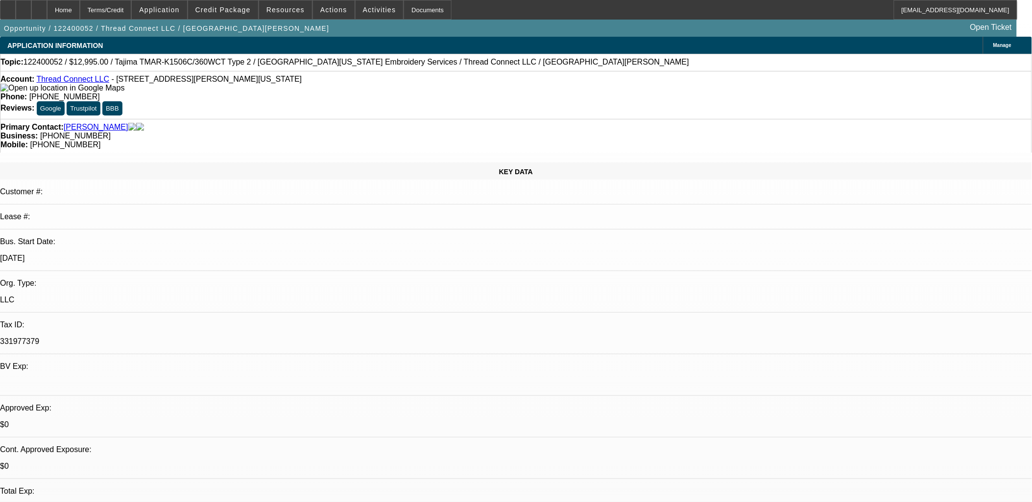
select select "0"
select select "2"
select select "0"
select select "2"
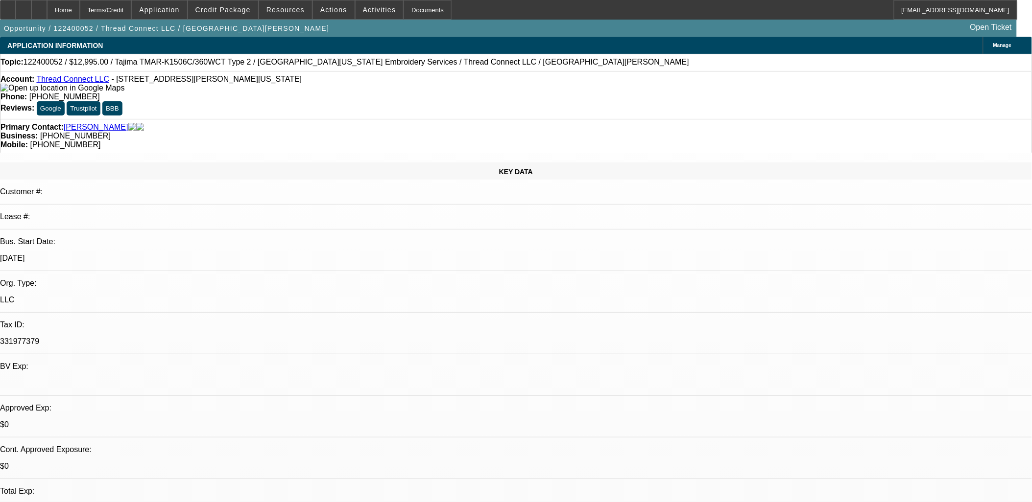
select select "0"
select select "2"
select select "0"
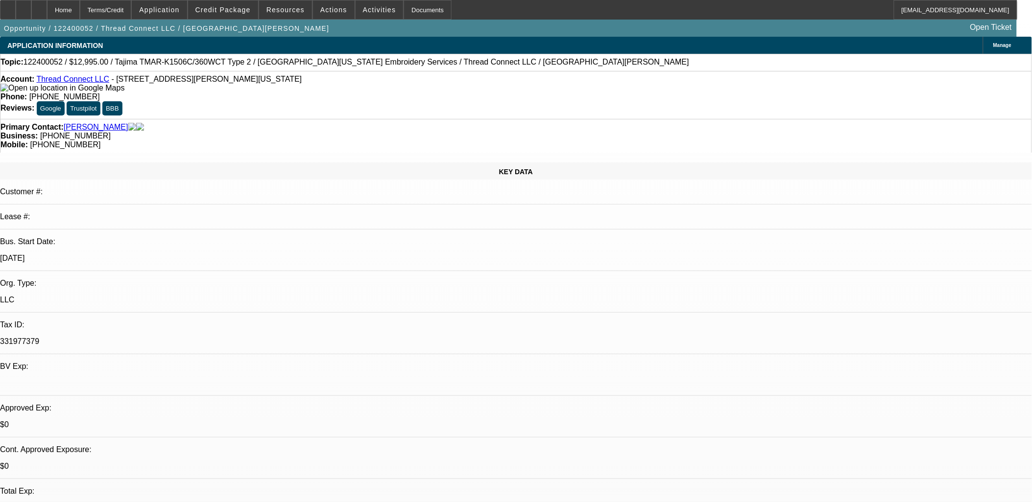
select select "2"
select select "0"
select select "1"
select select "2"
select select "6"
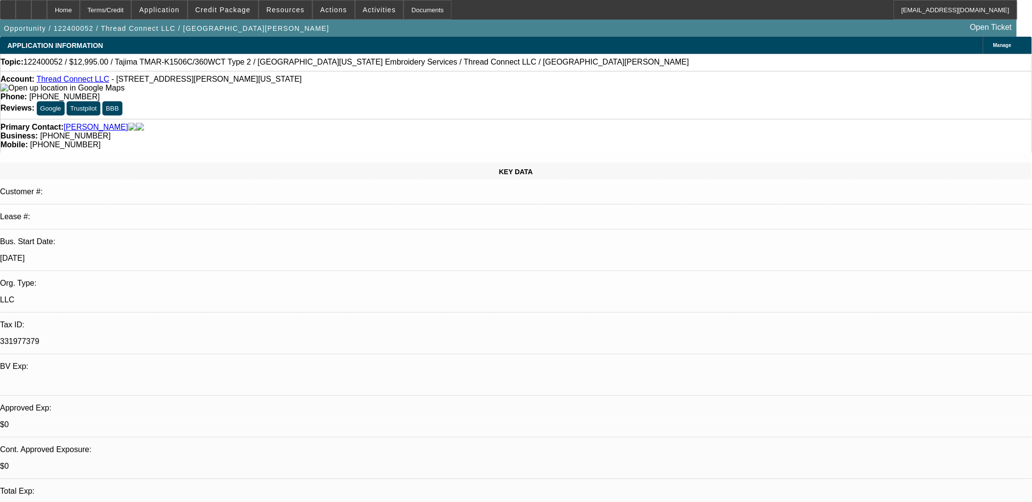
select select "1"
select select "2"
select select "6"
select select "1"
select select "2"
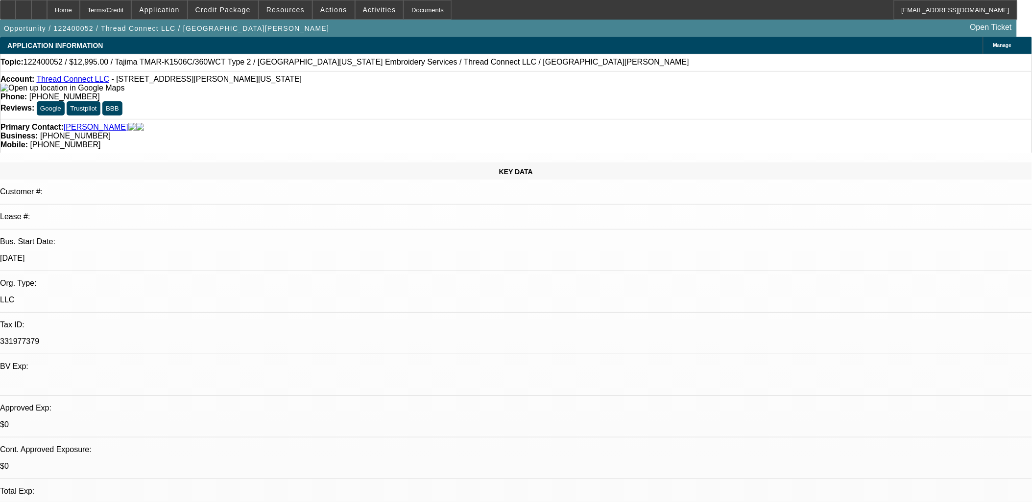
select select "6"
select select "1"
select select "2"
select select "6"
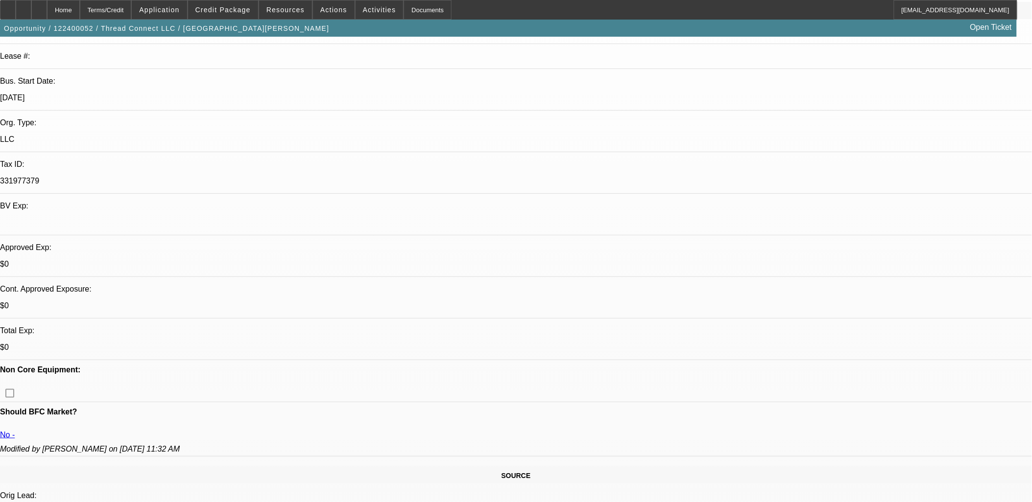
scroll to position [163, 0]
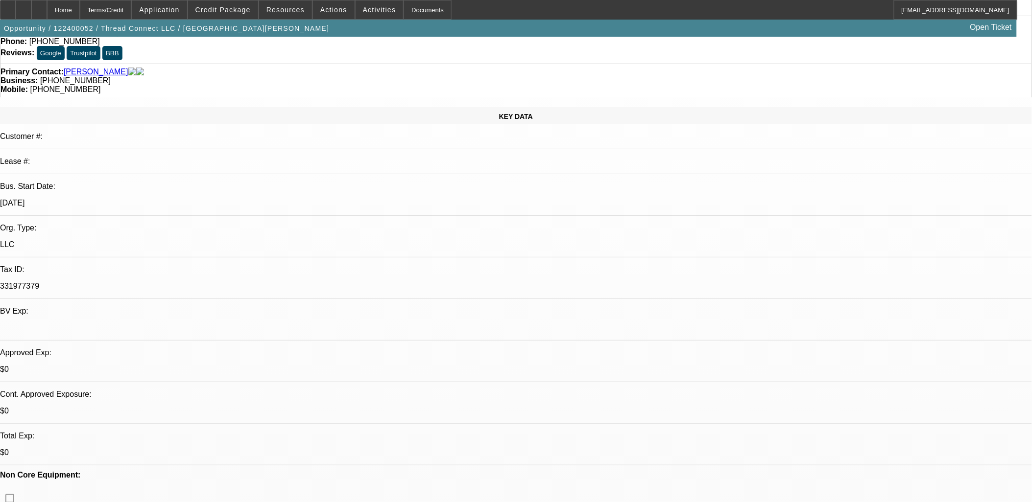
scroll to position [54, 0]
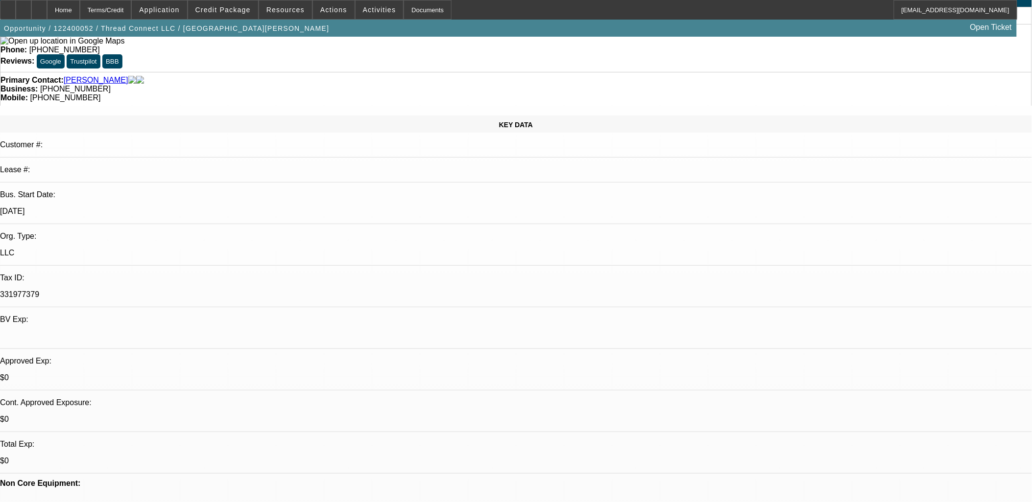
scroll to position [0, 0]
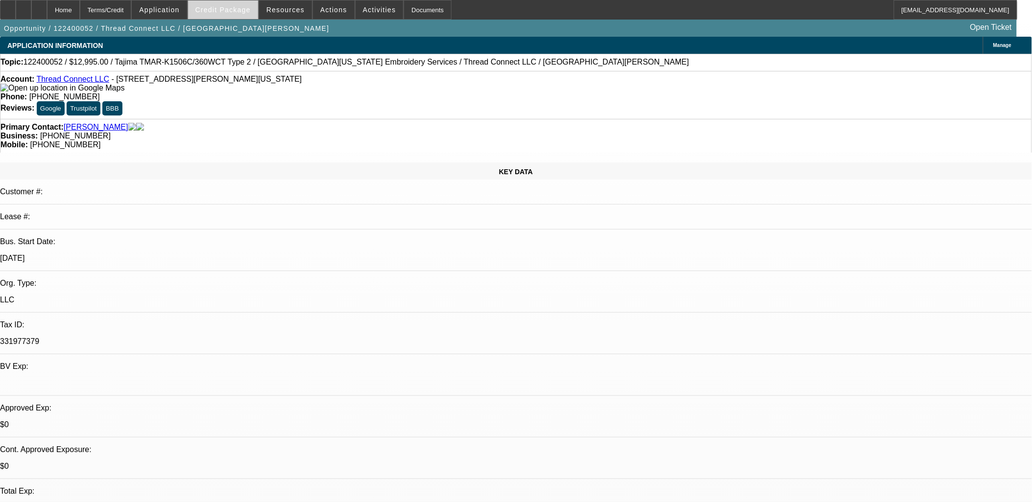
click at [221, 13] on span at bounding box center [223, 10] width 70 height 24
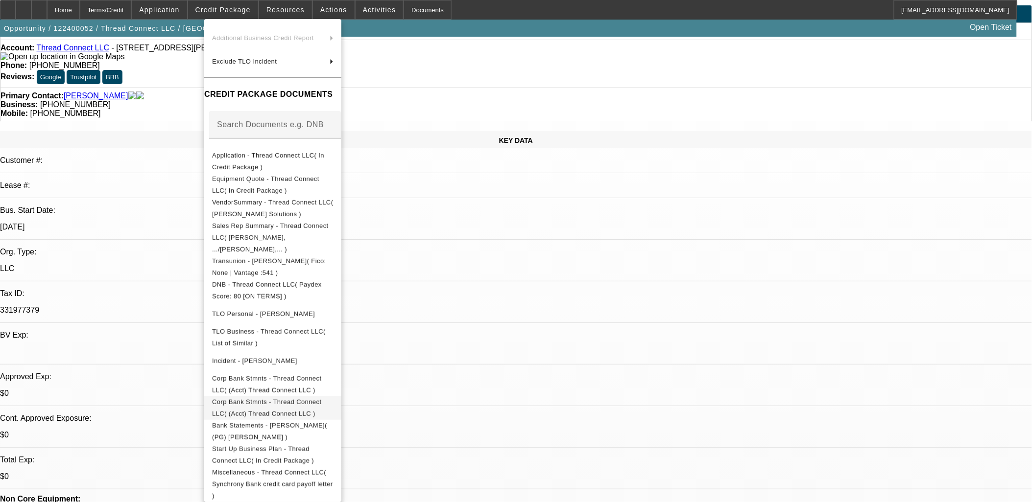
scroll to position [109, 0]
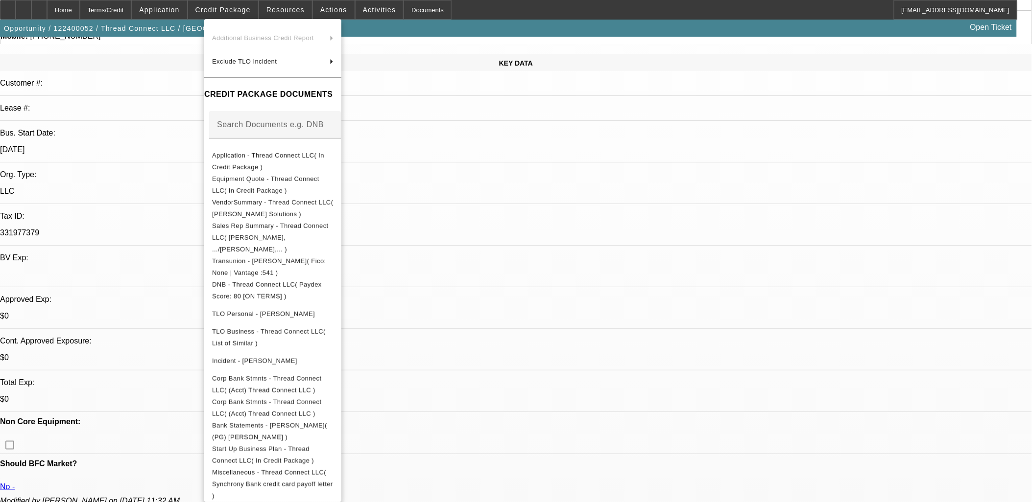
click at [604, 192] on div at bounding box center [516, 251] width 1032 height 502
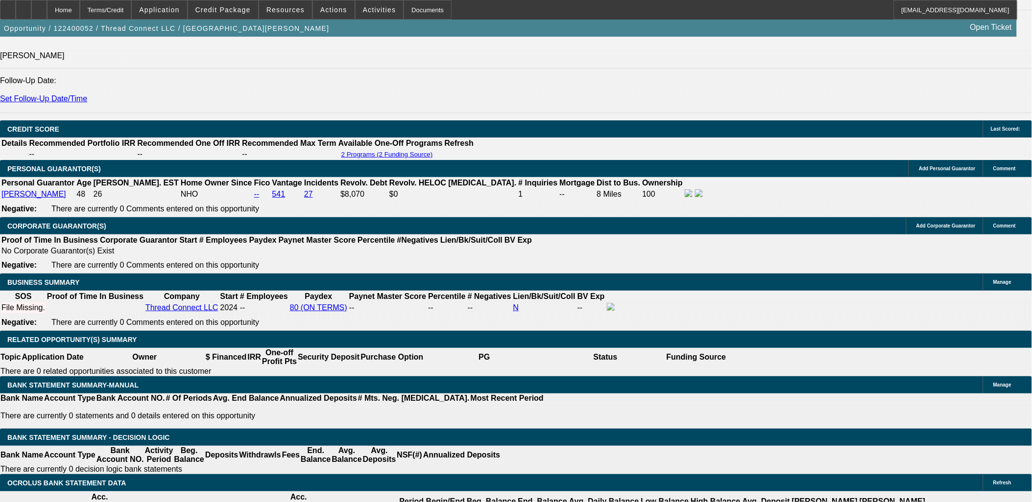
scroll to position [1414, 0]
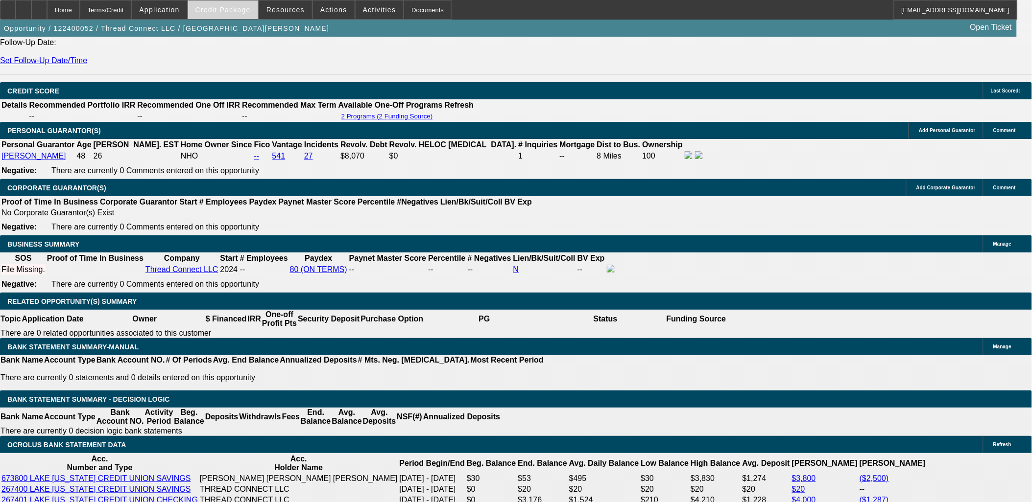
click at [239, 6] on span "Credit Package" at bounding box center [222, 10] width 55 height 8
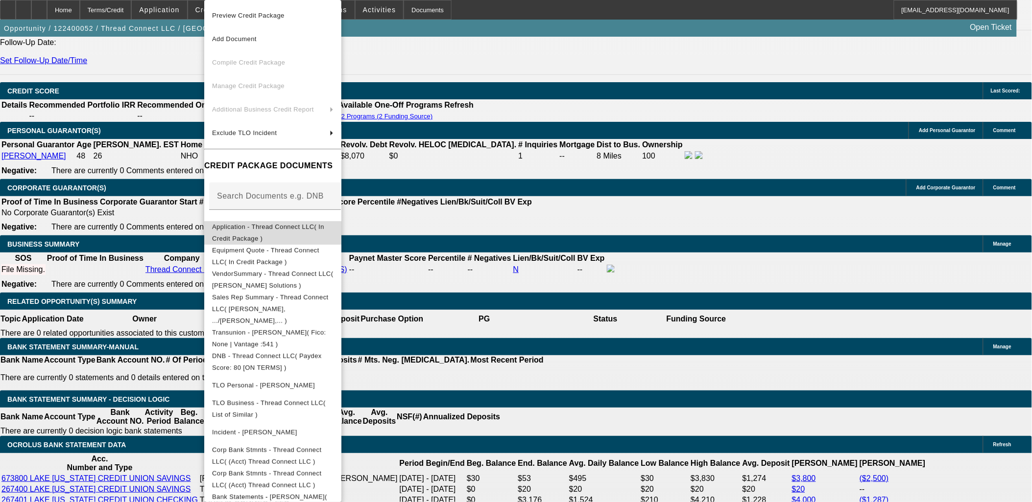
drag, startPoint x: 305, startPoint y: 225, endPoint x: 331, endPoint y: 227, distance: 25.5
click at [305, 224] on span "Application - Thread Connect LLC( In Credit Package )" at bounding box center [272, 233] width 121 height 24
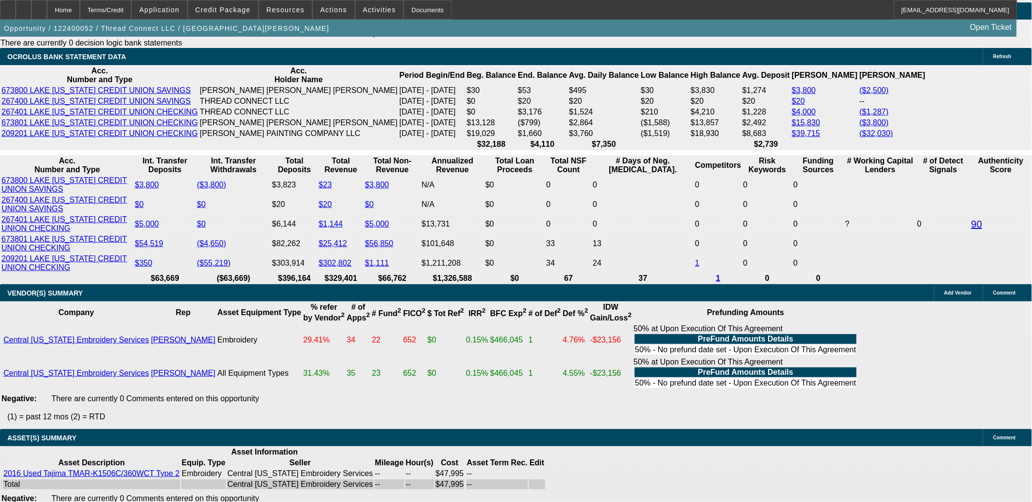
scroll to position [1849, 0]
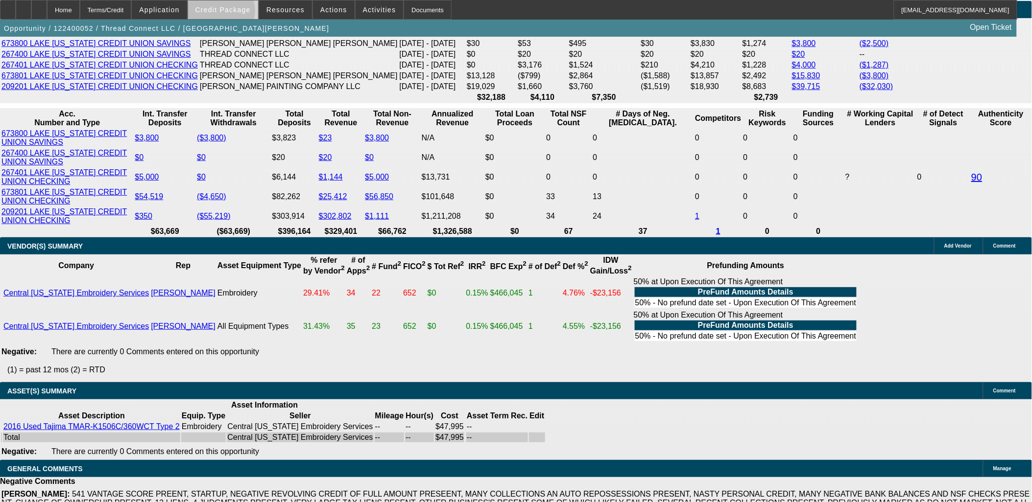
click at [236, 12] on span "Credit Package" at bounding box center [222, 10] width 55 height 8
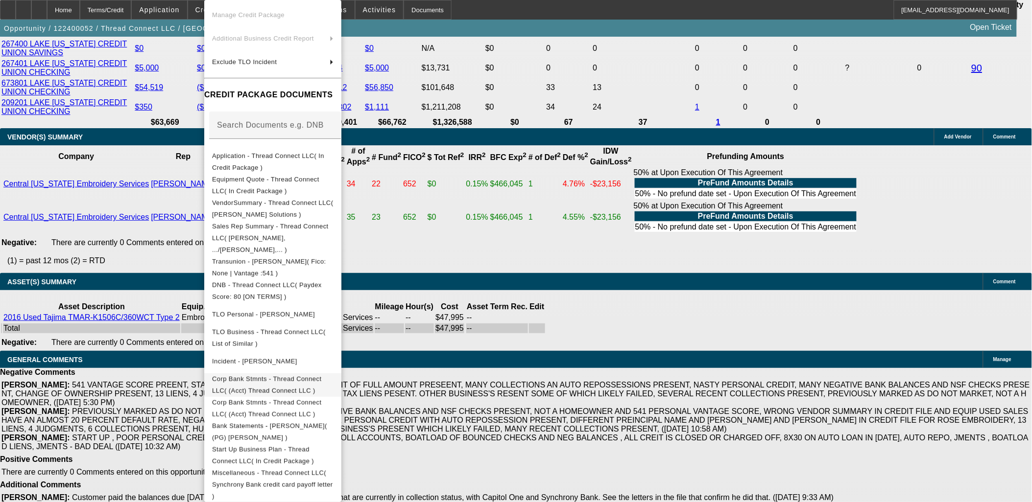
scroll to position [2112, 0]
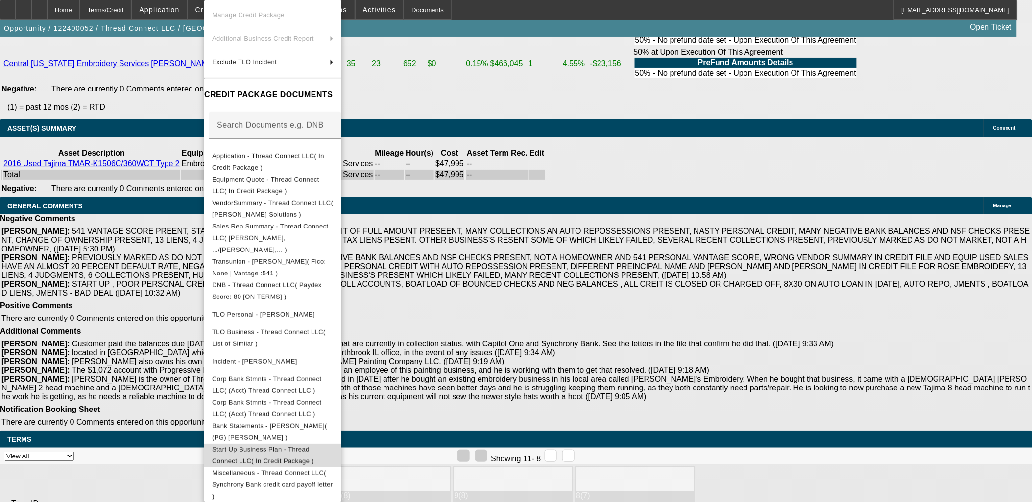
click at [312, 446] on span "Start Up Business Plan - Thread Connect LLC( In Credit Package )" at bounding box center [263, 455] width 102 height 19
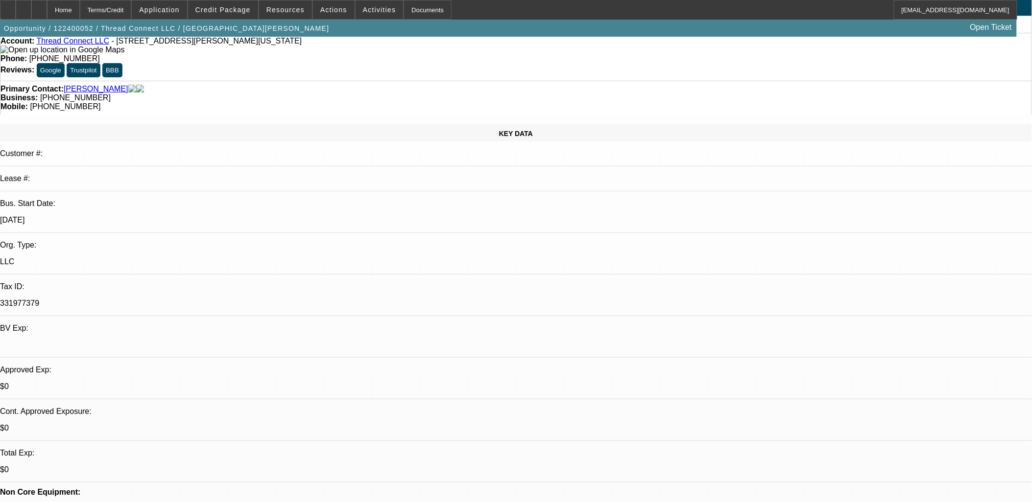
scroll to position [0, 0]
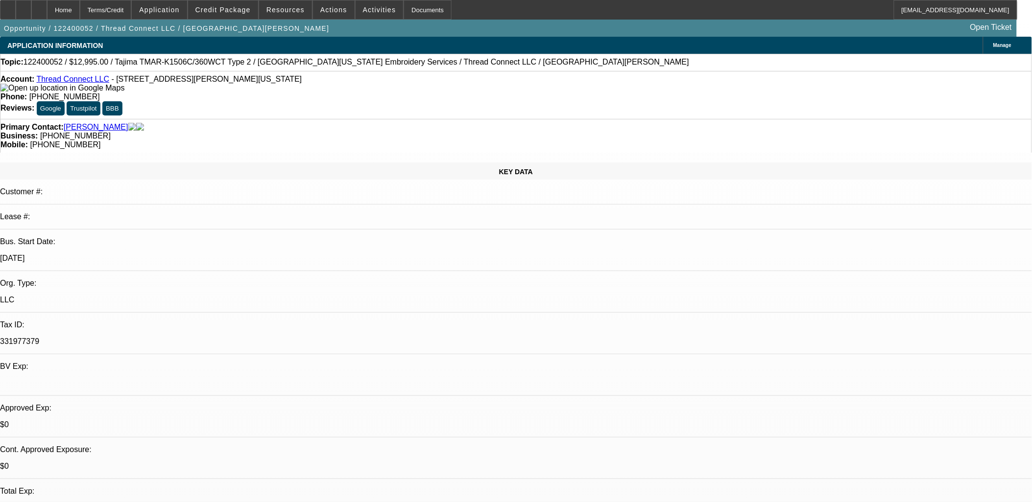
click at [148, 337] on p "331977379" at bounding box center [516, 341] width 1032 height 9
copy p "331977379"
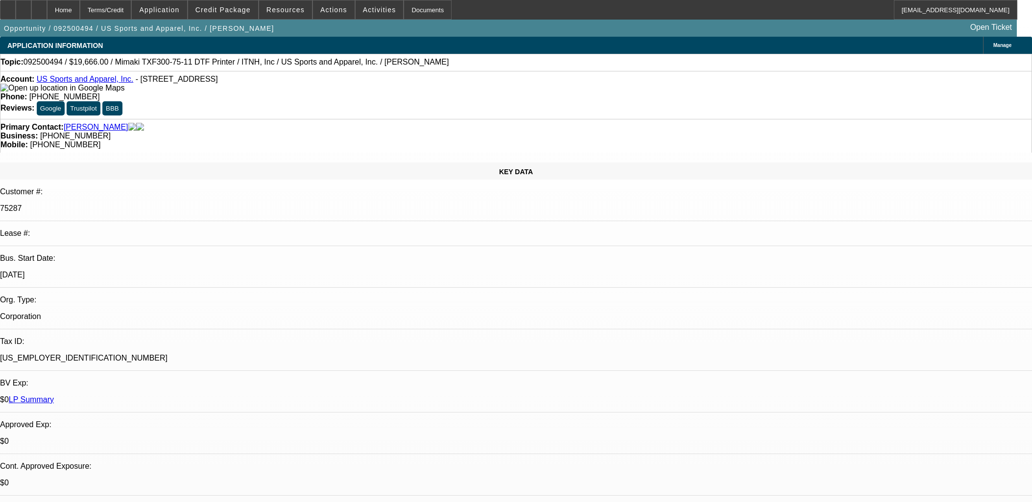
select select "0"
select select "6"
select select "0"
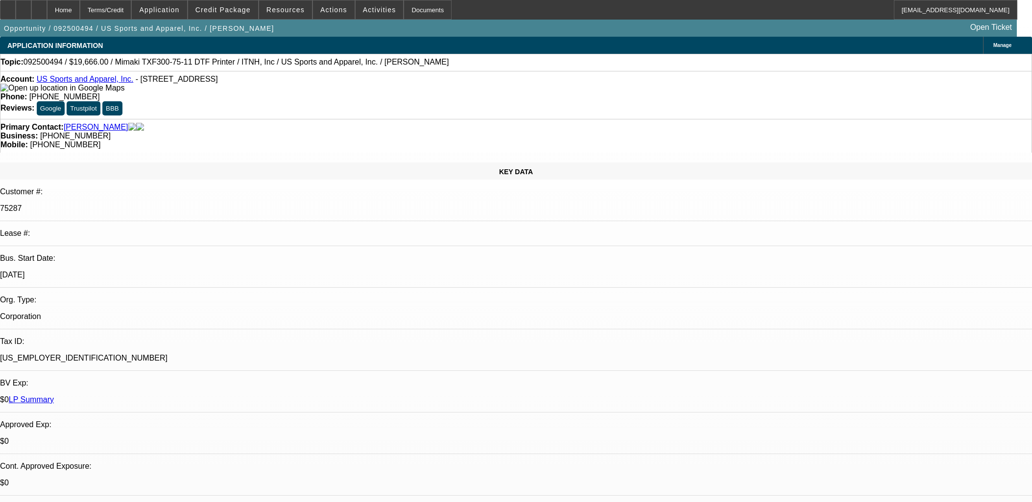
select select "0"
select select "2"
select select "0"
select select "6"
click at [24, 6] on icon at bounding box center [24, 6] width 0 height 0
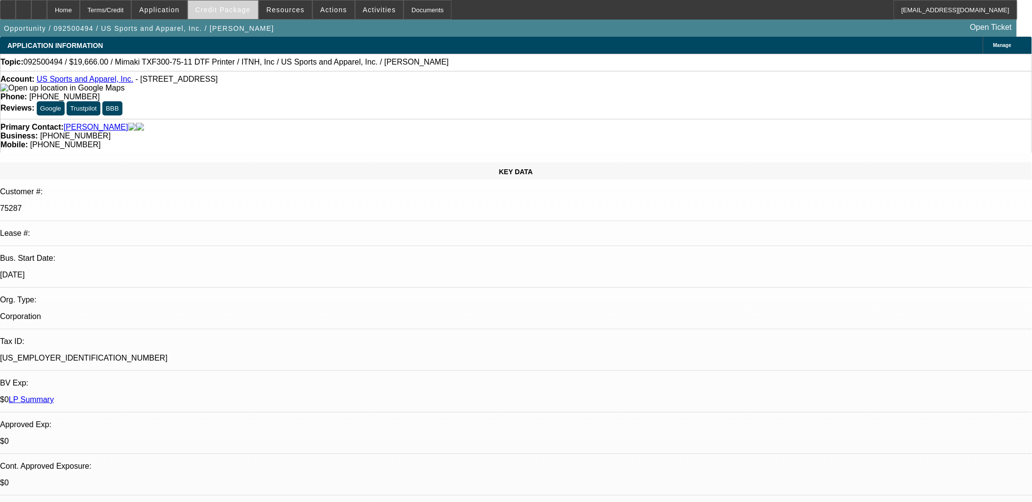
click at [225, 4] on span at bounding box center [223, 10] width 70 height 24
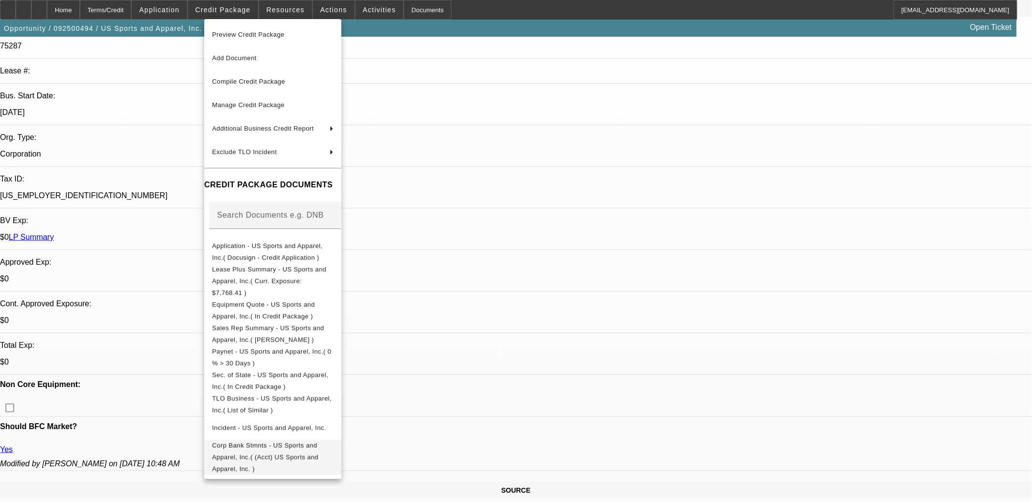
scroll to position [163, 0]
click at [241, 371] on span "Sec. of State - US Sports and Apparel, Inc.( In Credit Package )" at bounding box center [270, 380] width 116 height 19
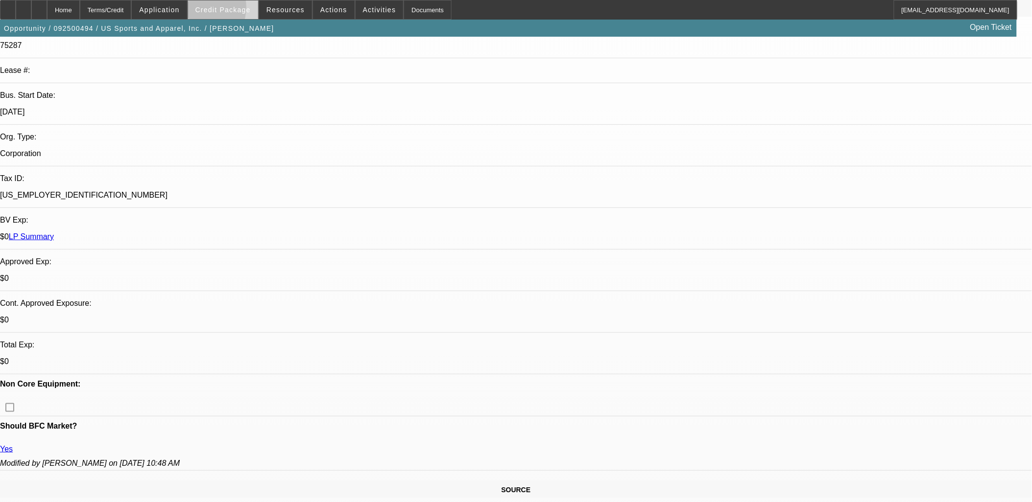
click at [213, 9] on span "Credit Package" at bounding box center [222, 10] width 55 height 8
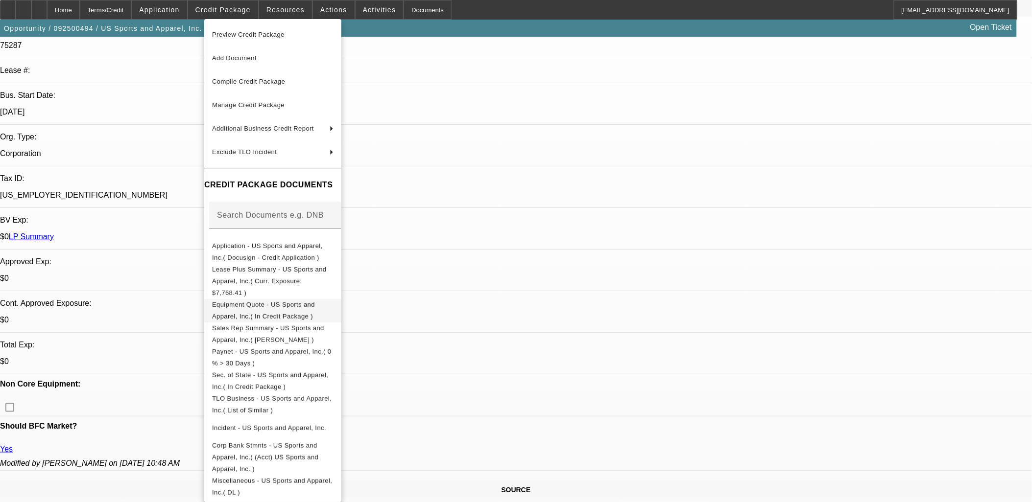
click at [257, 299] on span "Equipment Quote - US Sports and Apparel, Inc.( In Credit Package )" at bounding box center [272, 311] width 121 height 24
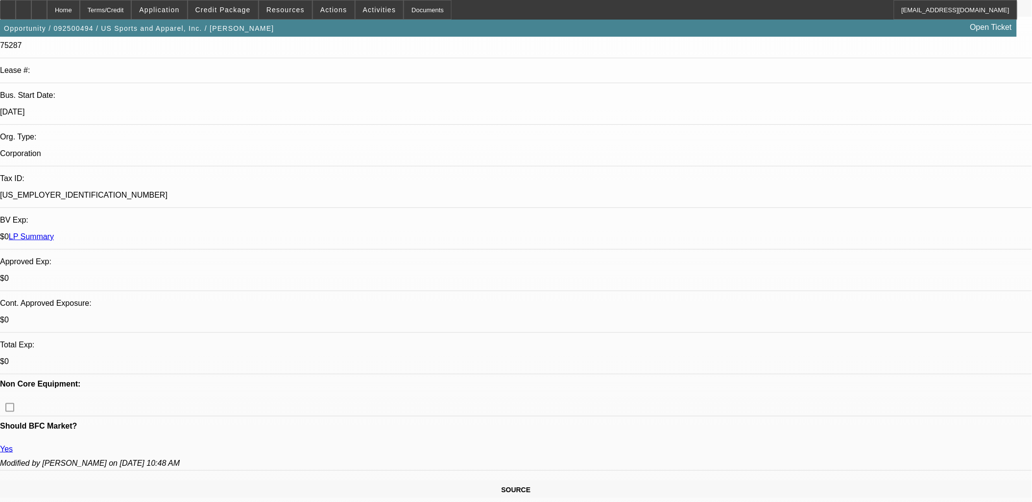
drag, startPoint x: 886, startPoint y: 338, endPoint x: 815, endPoint y: 319, distance: 74.1
copy tbody "What's the vendor address?; Authorized Signer - Need name and title of signer, …"
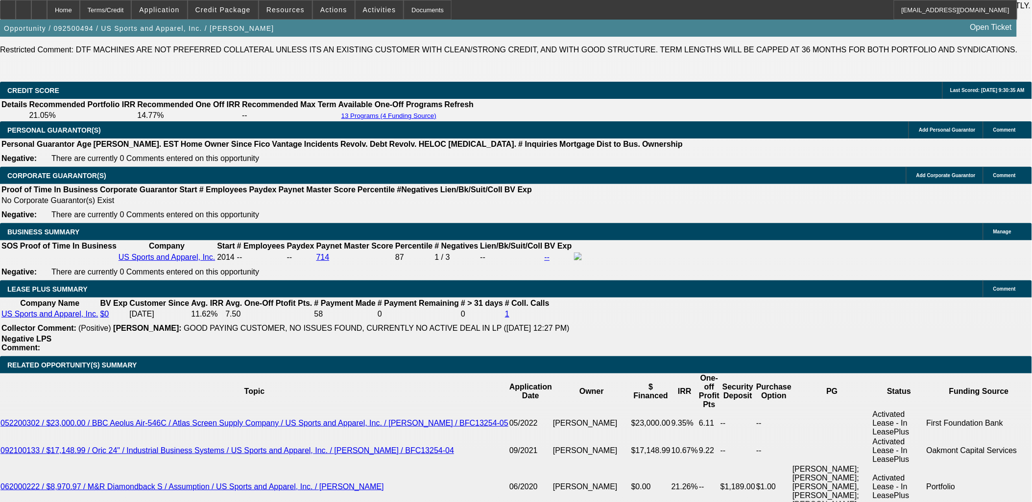
scroll to position [1686, 0]
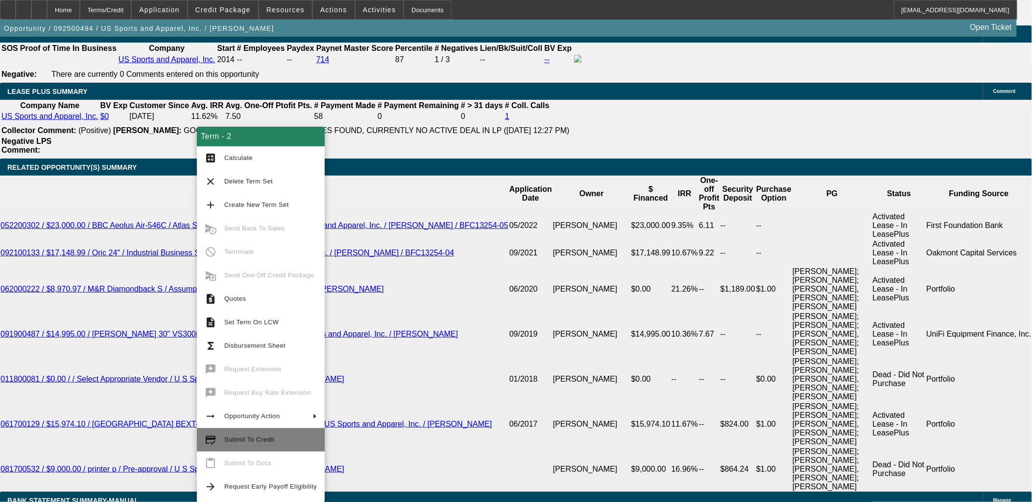
click at [237, 442] on span "Submit To Credit" at bounding box center [249, 439] width 50 height 7
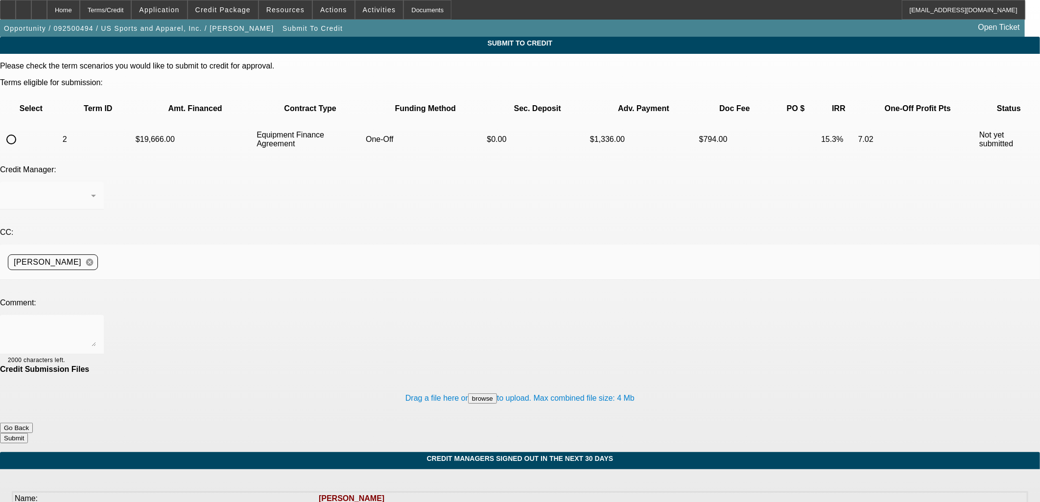
click at [21, 130] on input "radio" at bounding box center [11, 140] width 20 height 20
radio input "true"
click at [96, 323] on textarea at bounding box center [52, 335] width 88 height 24
paste textarea "150 Dow St Tower 1 Manchester, NH 03101"
click at [96, 315] on div "Vendor's address is 150 Dow St Tower 1 Manchester, NH 03101; it's listed on bot…" at bounding box center [52, 334] width 88 height 39
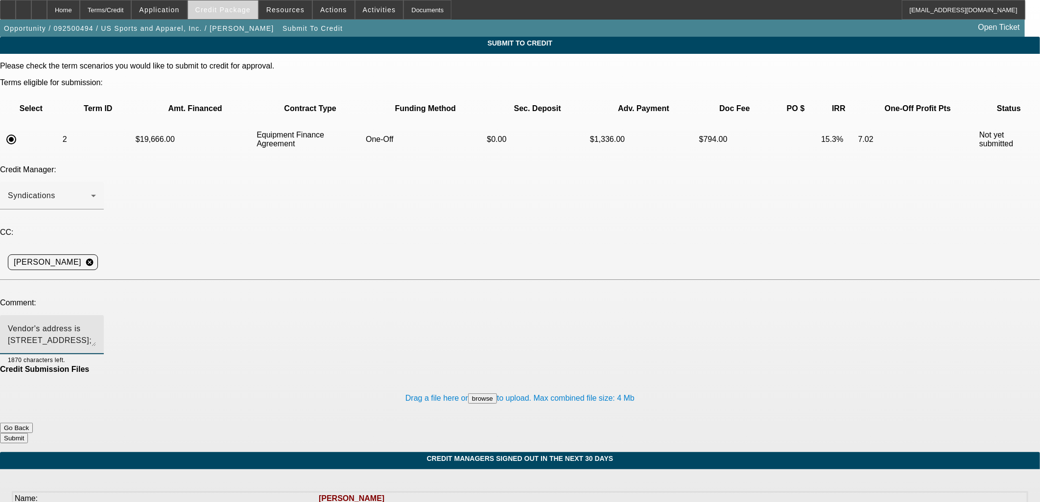
click at [215, 8] on span "Credit Package" at bounding box center [222, 10] width 55 height 8
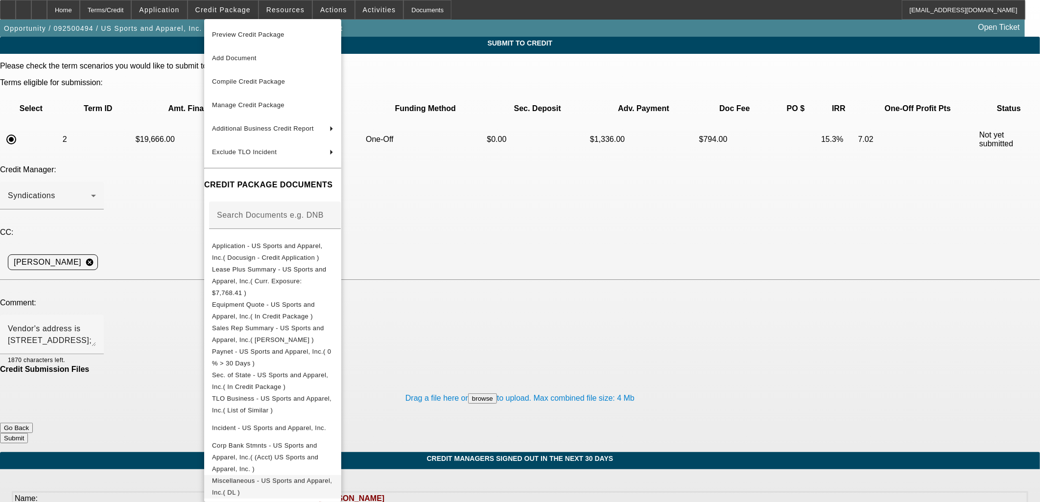
click at [316, 477] on span "Miscellaneous - US Sports and Apparel, Inc.( DL )" at bounding box center [272, 486] width 120 height 19
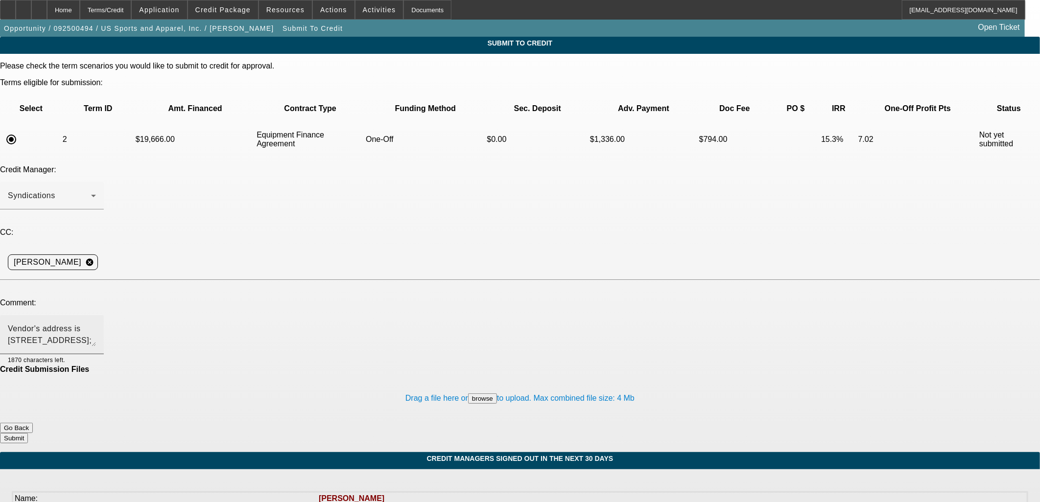
click at [96, 323] on textarea "Vendor's address is 150 Dow St Tower 1 Manchester, NH 03101; it's listed on bot…" at bounding box center [52, 335] width 88 height 24
paste textarea "Ben Nutter <ben@ussportsandapparel.com>"
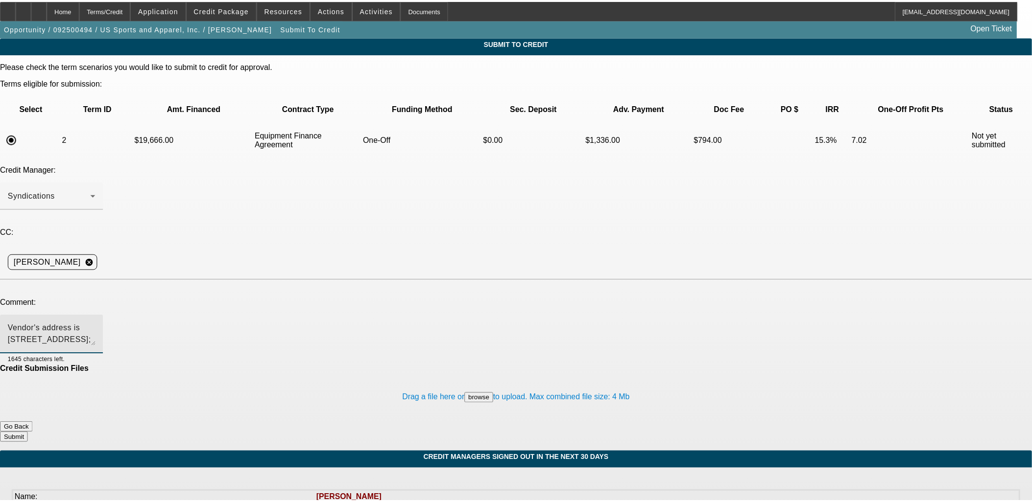
scroll to position [10, 0]
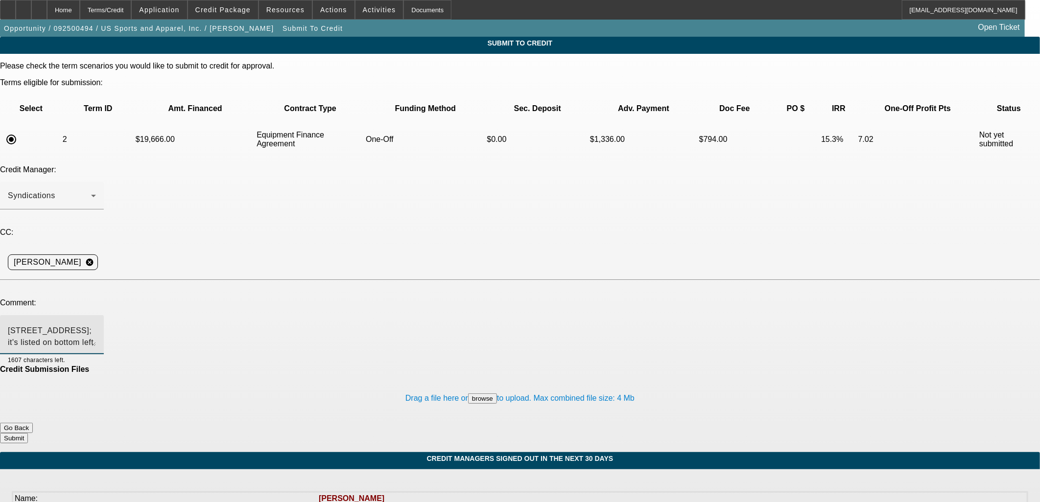
click at [96, 323] on textarea "Vendor's address is 150 Dow St Tower 1 Manchester, NH 03101; it's listed on bot…" at bounding box center [52, 335] width 88 height 24
type textarea "Vendor's address is 150 Dow St Tower 1 Manchester, NH 03101; it's listed on bot…"
click at [28, 433] on button "Submit" at bounding box center [14, 438] width 28 height 10
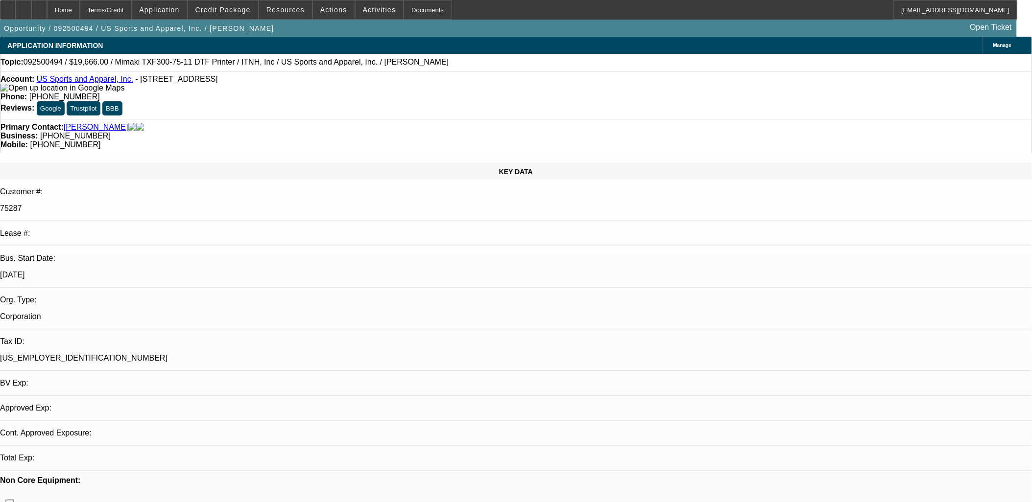
select select "0"
select select "6"
select select "0"
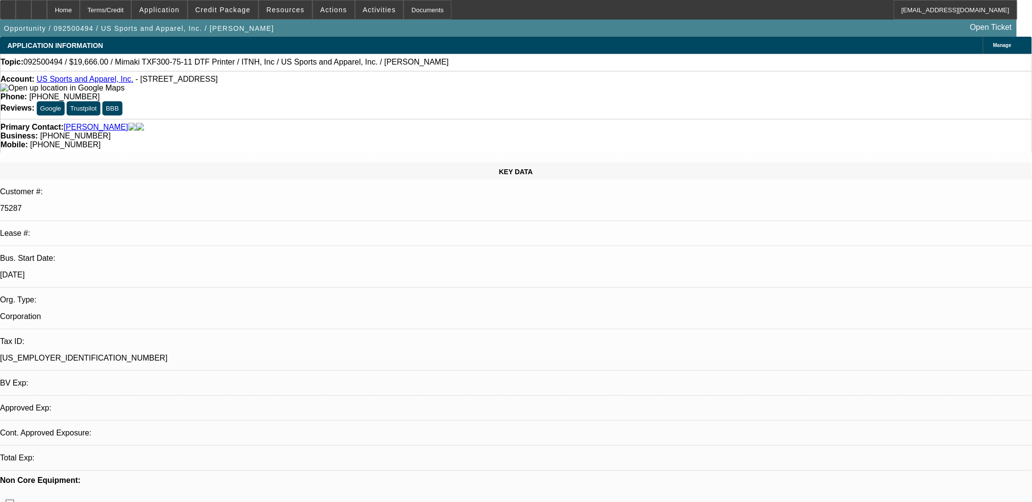
select select "0"
select select "2"
select select "0"
select select "6"
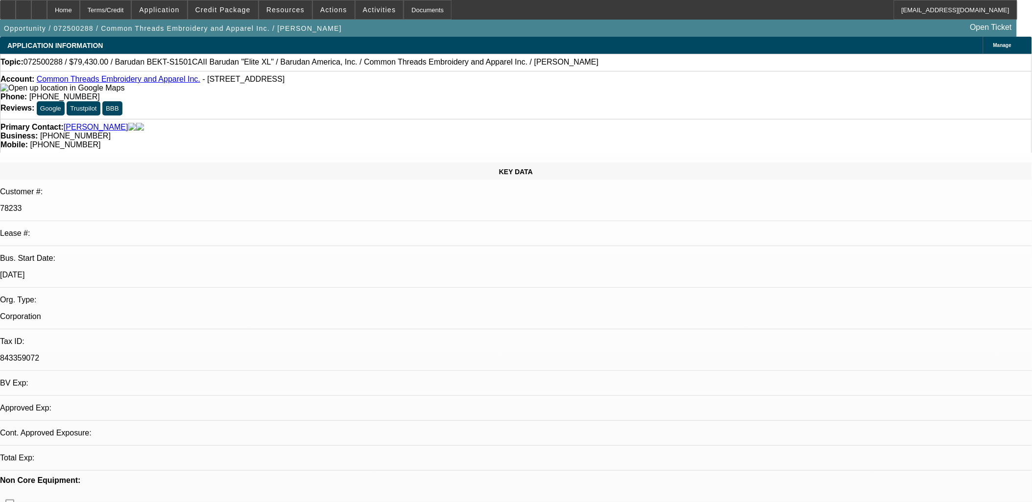
select select "0"
select select "2"
select select "0"
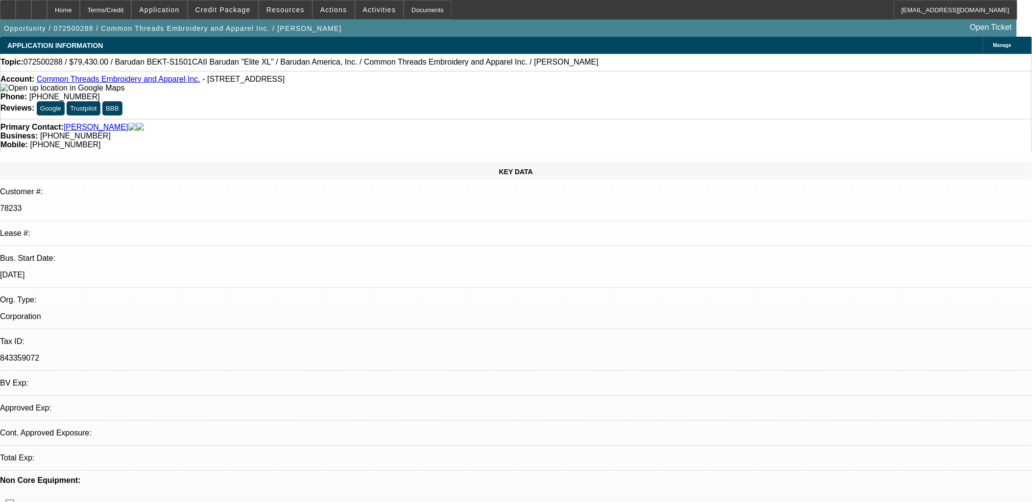
select select "0"
select select "1"
select select "2"
select select "6"
select select "1"
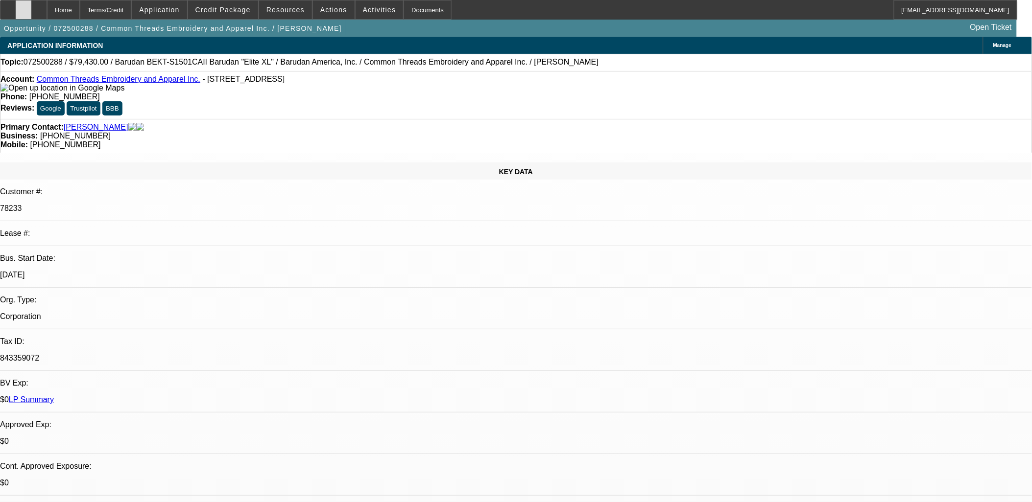
select select "1"
select select "6"
click at [24, 6] on icon at bounding box center [24, 6] width 0 height 0
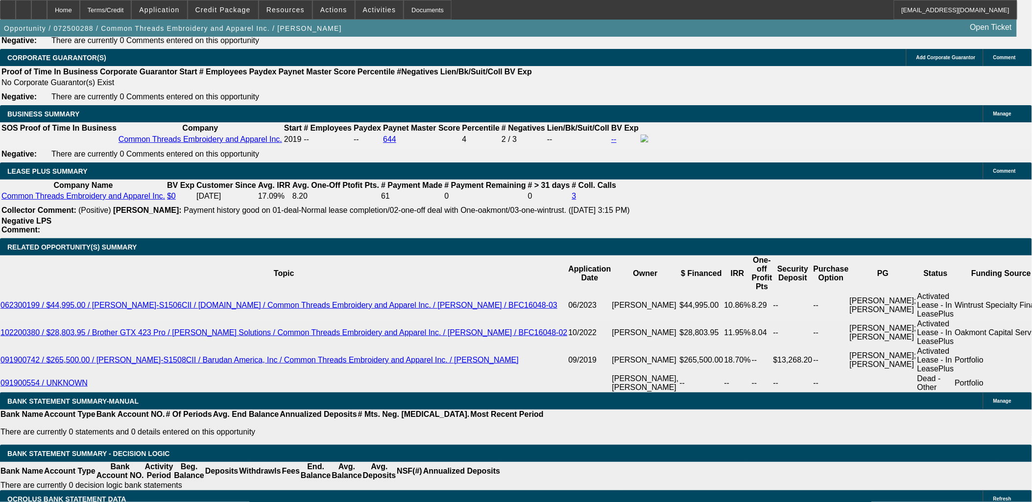
scroll to position [1578, 0]
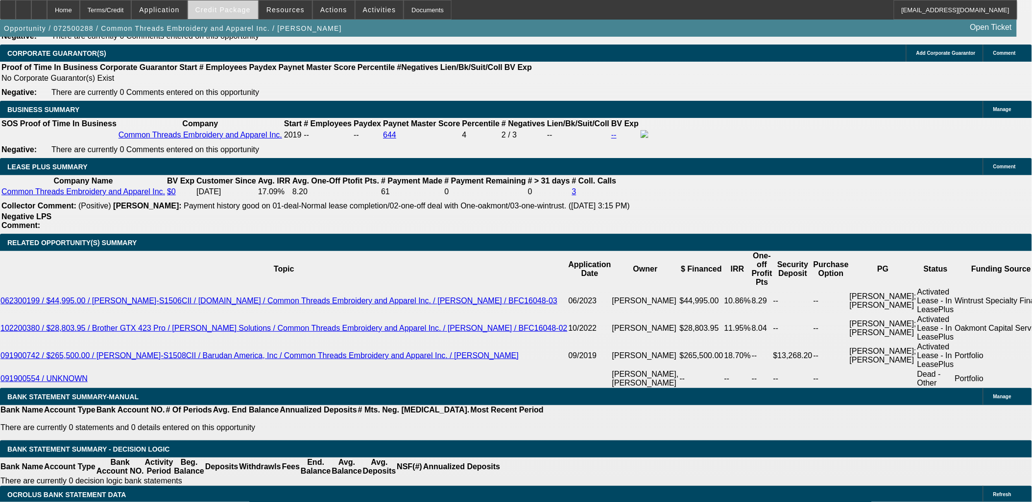
click at [236, 11] on span "Credit Package" at bounding box center [222, 10] width 55 height 8
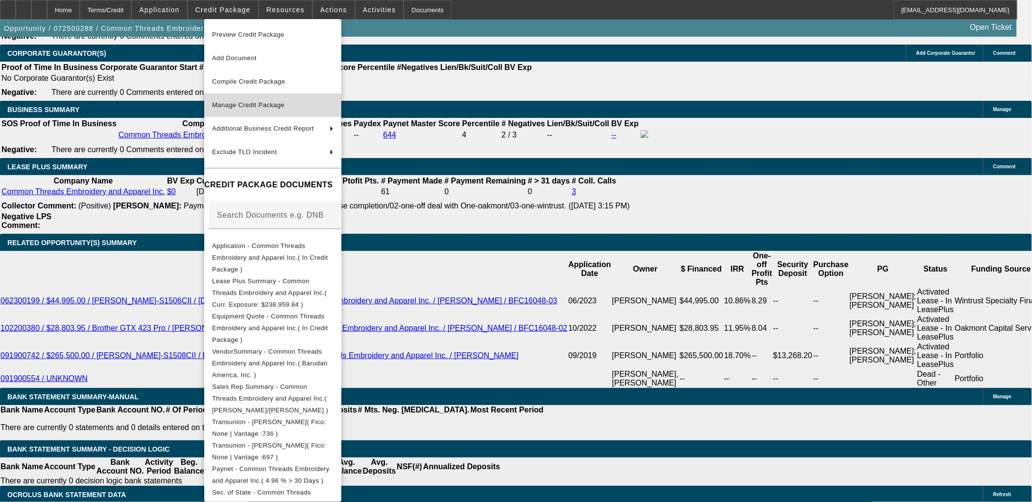
click at [254, 102] on span "Manage Credit Package" at bounding box center [248, 104] width 72 height 7
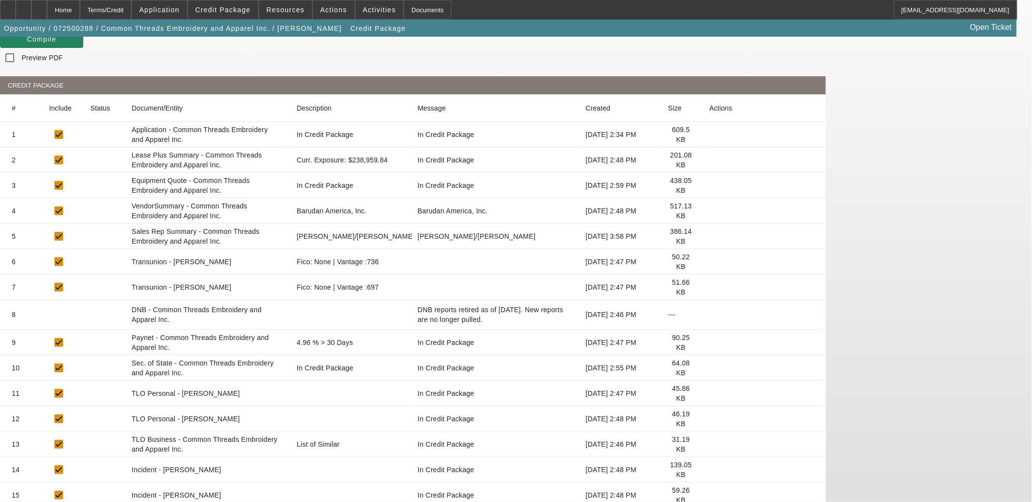
scroll to position [101, 0]
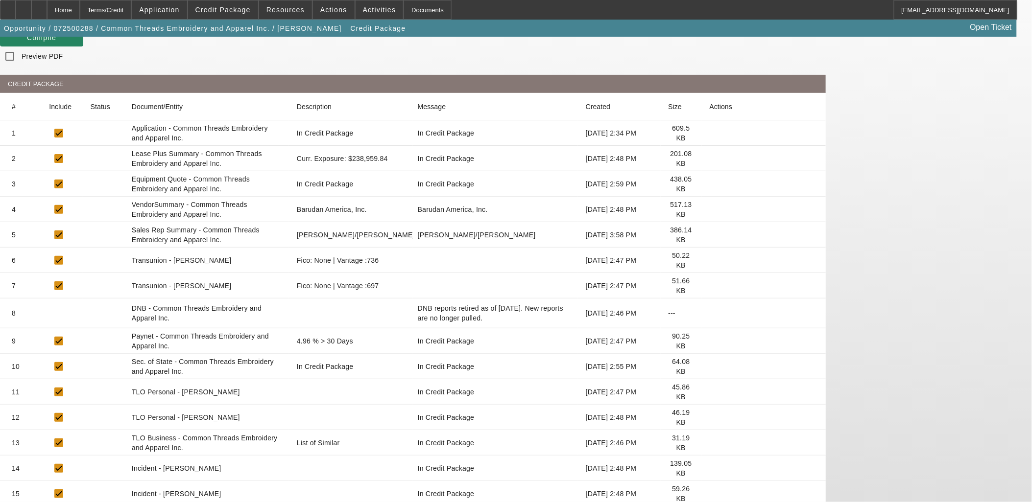
click at [709, 260] on icon at bounding box center [709, 260] width 0 height 0
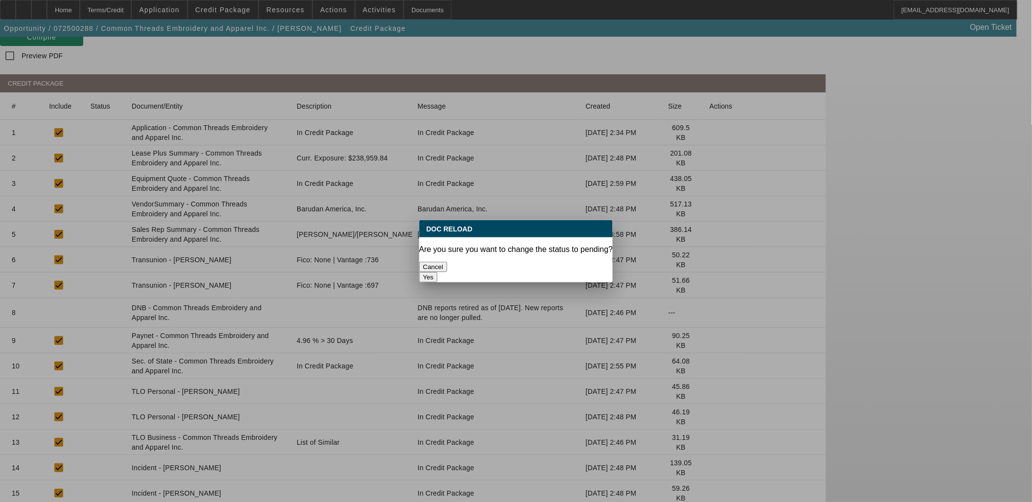
scroll to position [0, 0]
click at [438, 272] on button "Yes" at bounding box center [428, 277] width 19 height 10
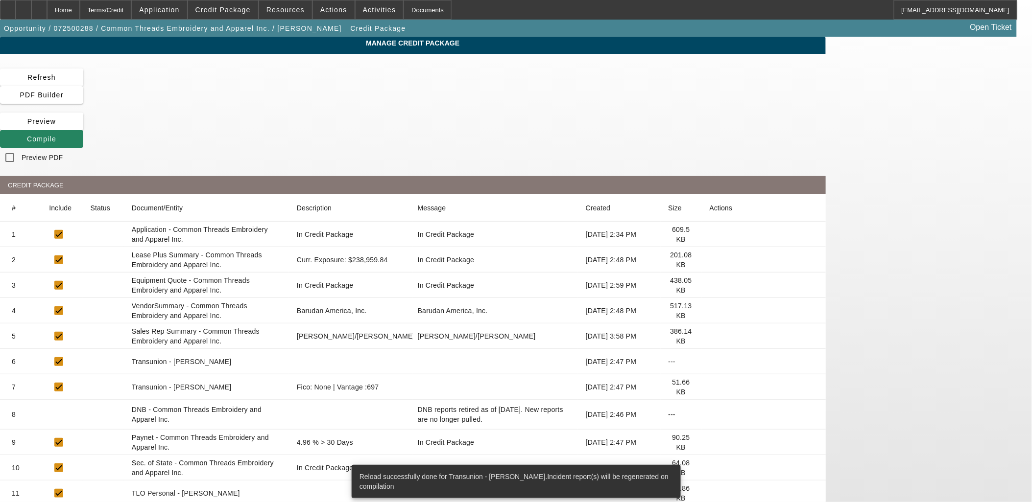
click at [709, 387] on icon at bounding box center [709, 387] width 0 height 0
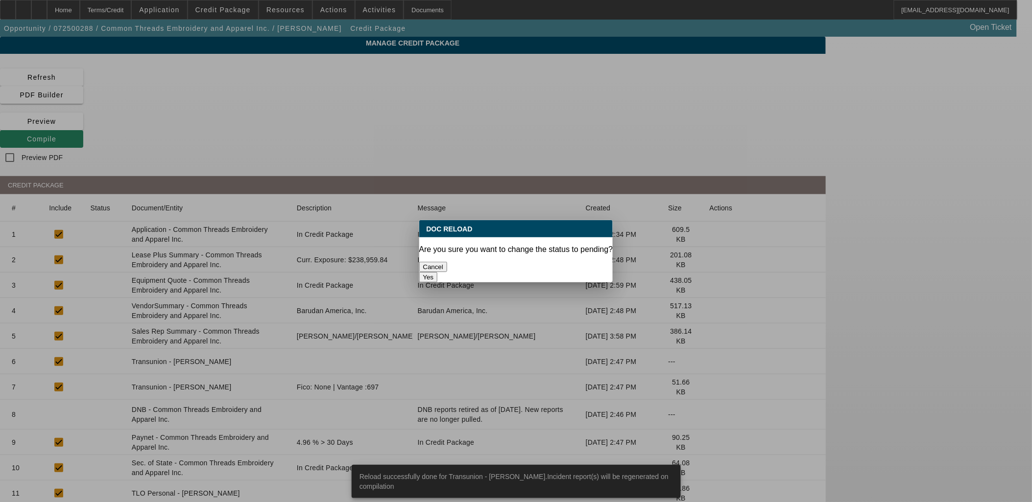
click at [564, 272] on div "Yes" at bounding box center [516, 277] width 194 height 10
click at [438, 272] on button "Yes" at bounding box center [428, 277] width 19 height 10
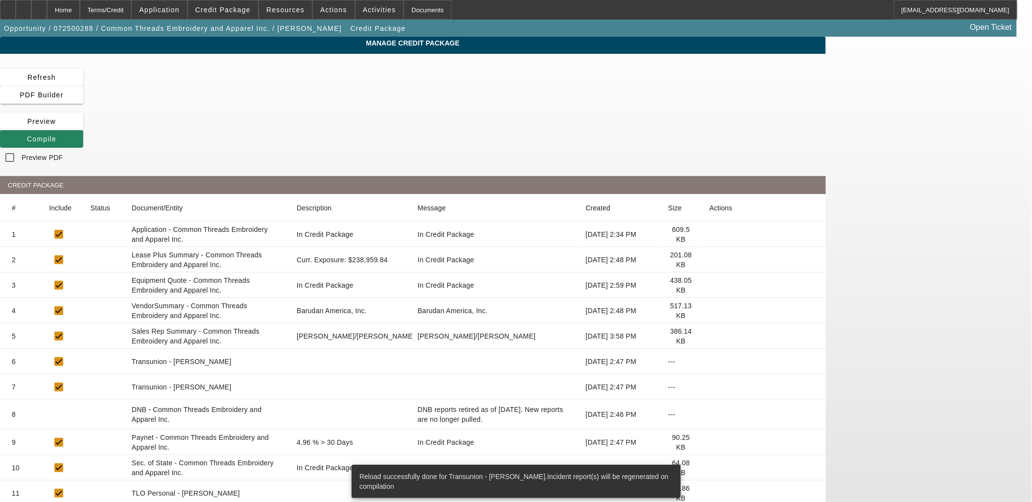
click at [709, 443] on icon at bounding box center [709, 443] width 0 height 0
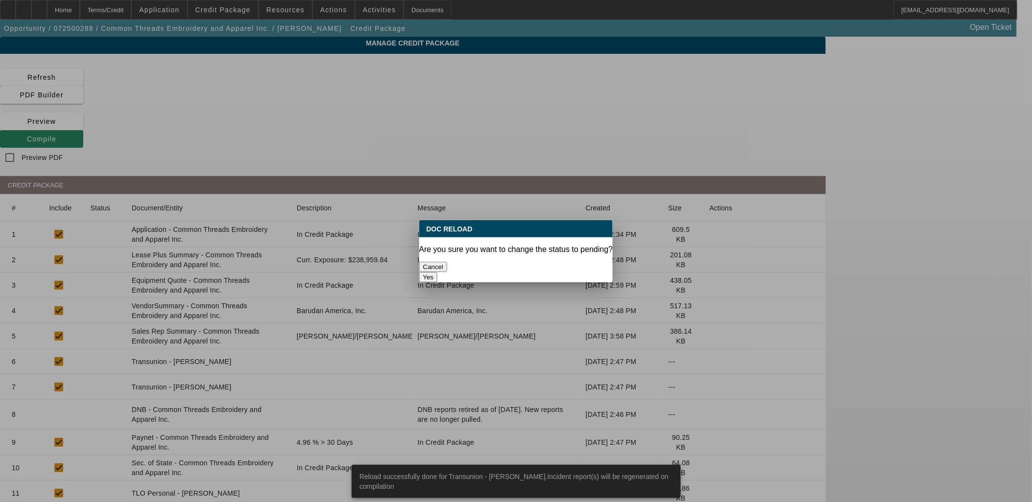
click at [438, 272] on button "Yes" at bounding box center [428, 277] width 19 height 10
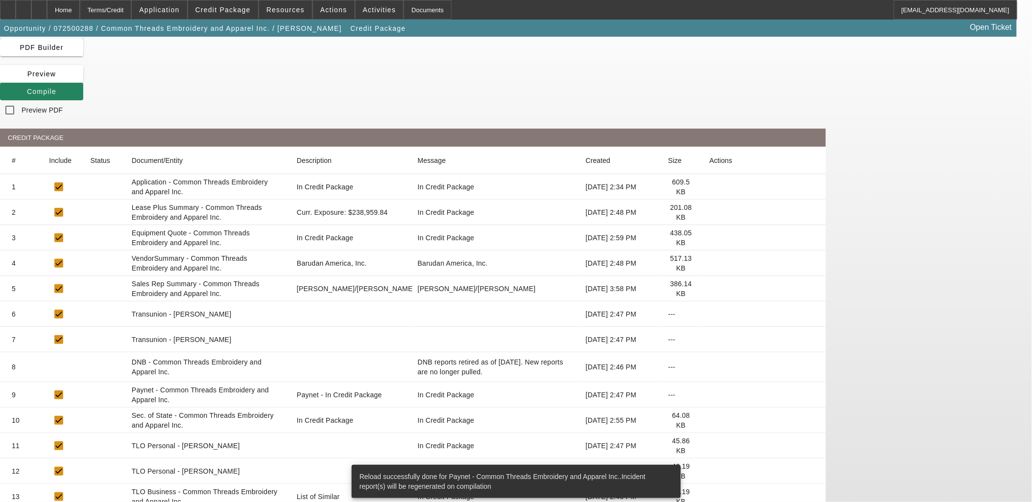
scroll to position [101, 0]
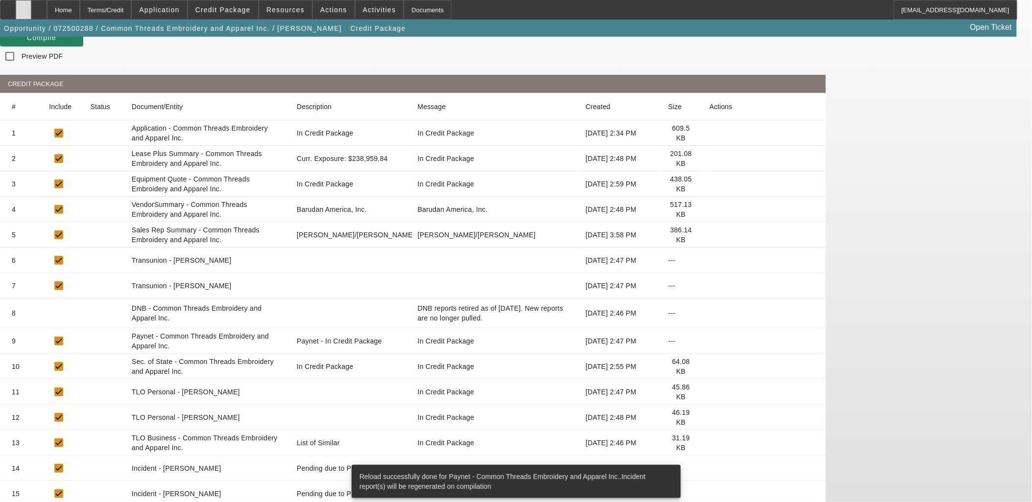
click at [24, 6] on icon at bounding box center [24, 6] width 0 height 0
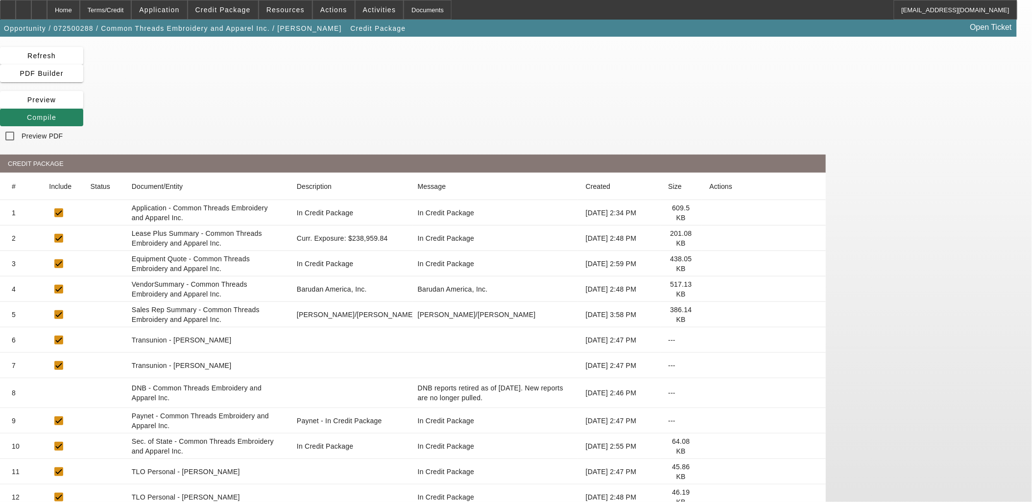
scroll to position [0, 0]
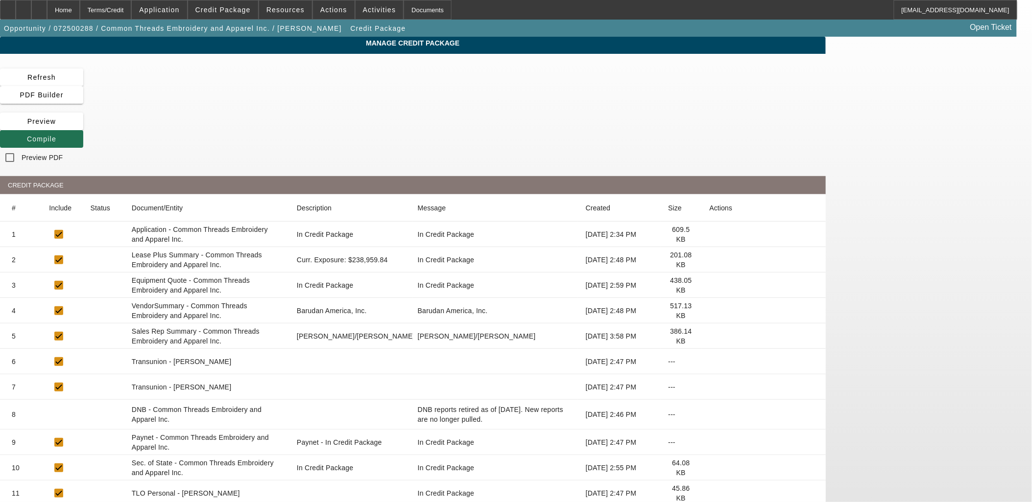
click at [27, 135] on icon at bounding box center [27, 139] width 0 height 8
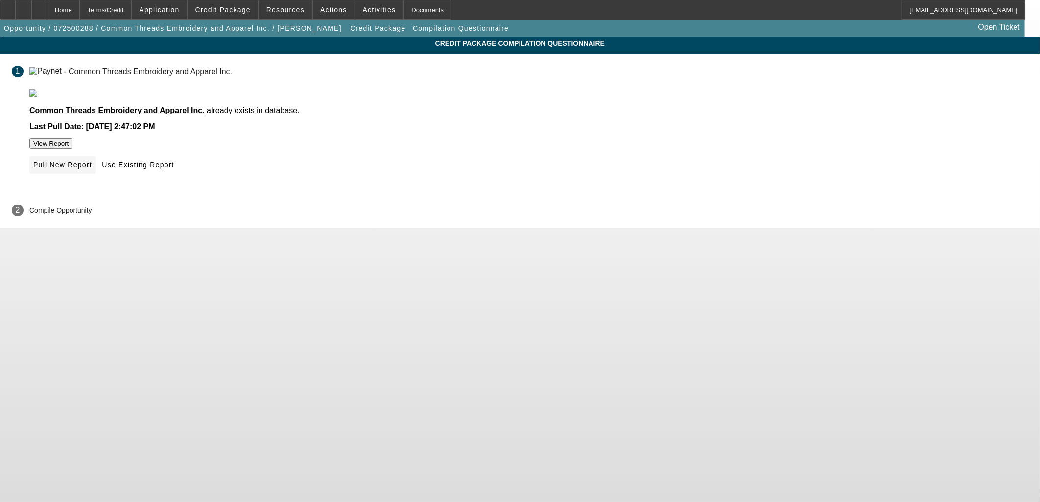
click at [92, 169] on span "Pull New Report" at bounding box center [62, 165] width 59 height 8
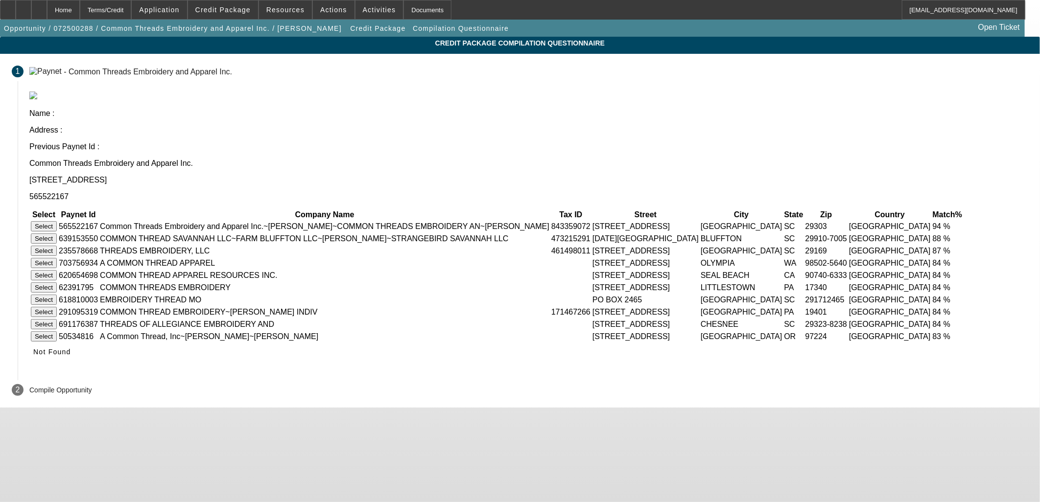
click at [57, 221] on button "Select" at bounding box center [44, 226] width 26 height 10
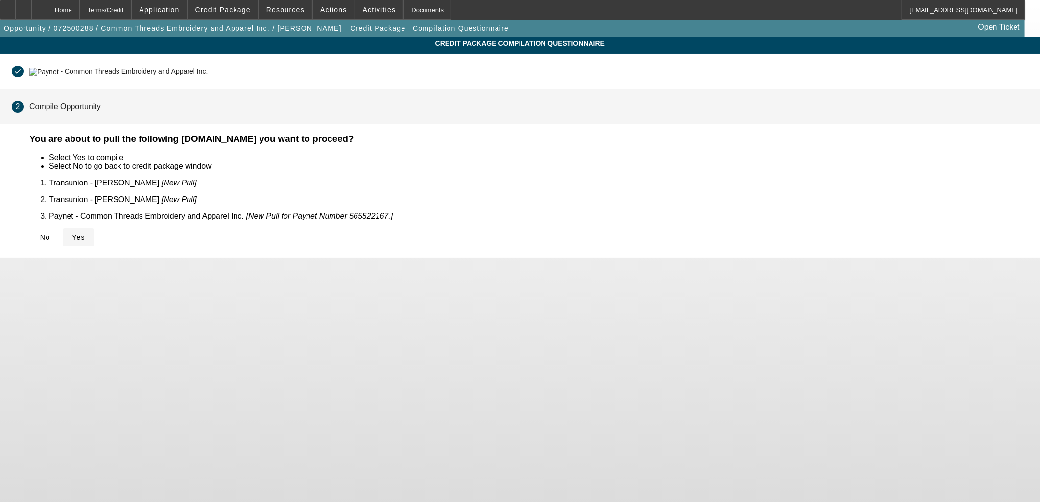
click at [85, 234] on span "Yes" at bounding box center [78, 238] width 13 height 8
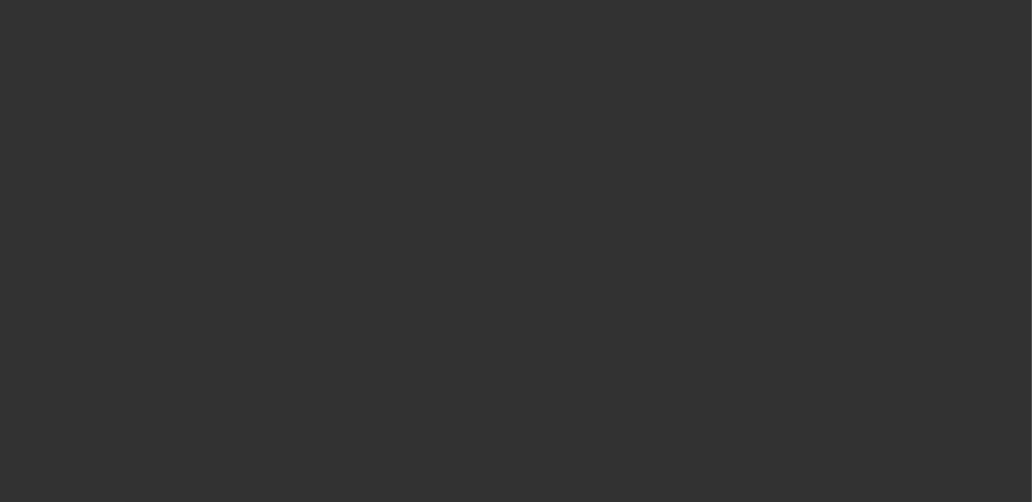
select select "0"
select select "2"
select select "0"
select select "6"
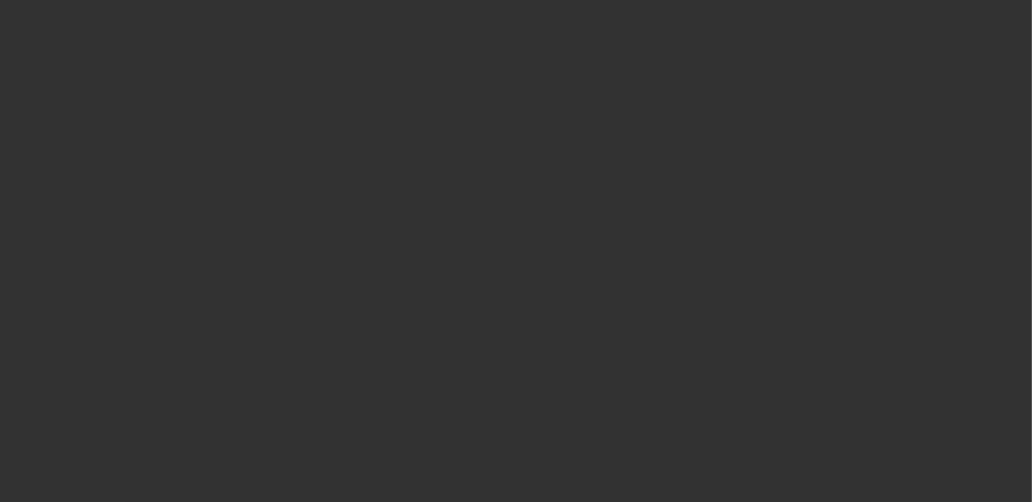
select select "0"
select select "6"
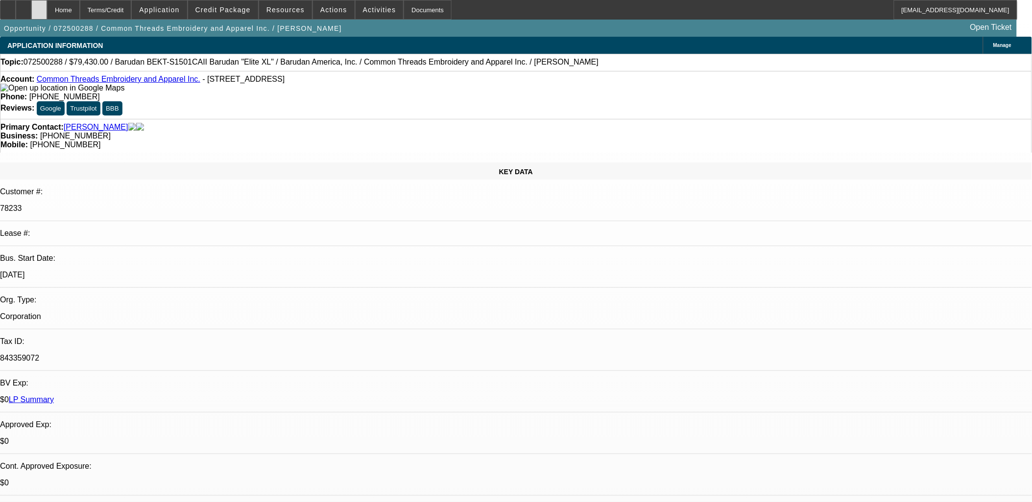
click at [47, 7] on div at bounding box center [39, 10] width 16 height 20
select select "0"
select select "2"
select select "0"
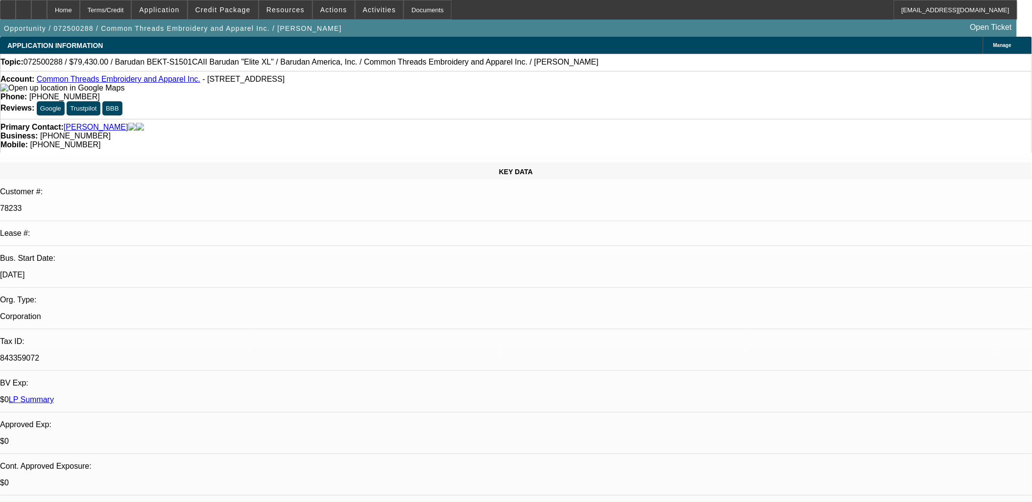
select select "6"
select select "0"
select select "6"
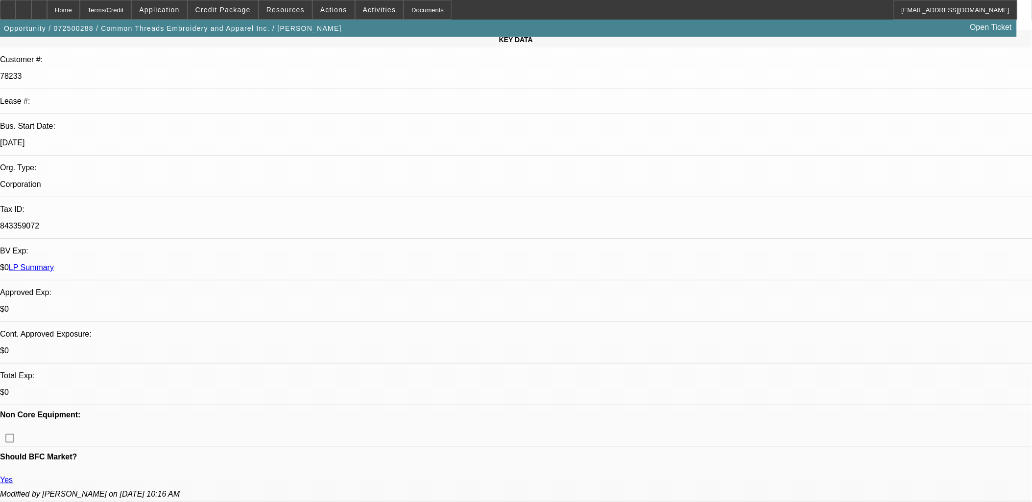
scroll to position [326, 0]
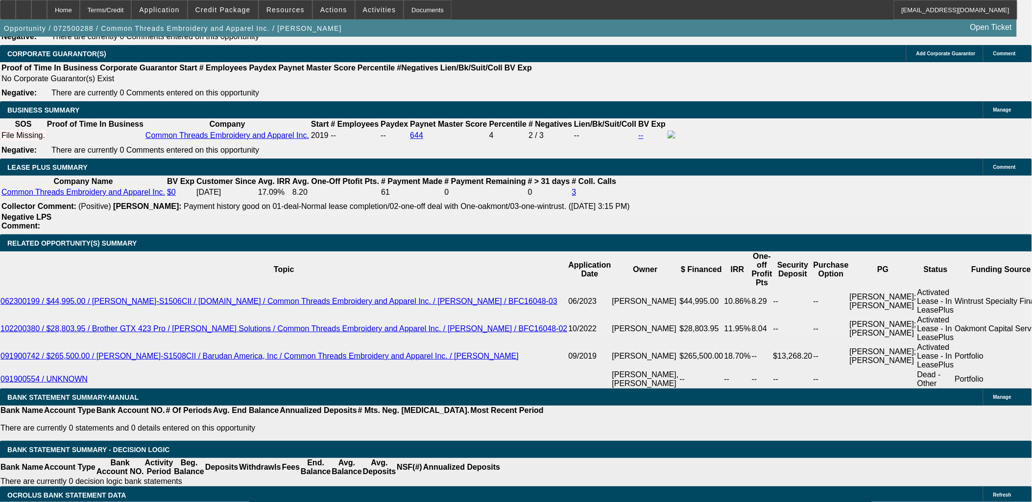
scroll to position [1578, 0]
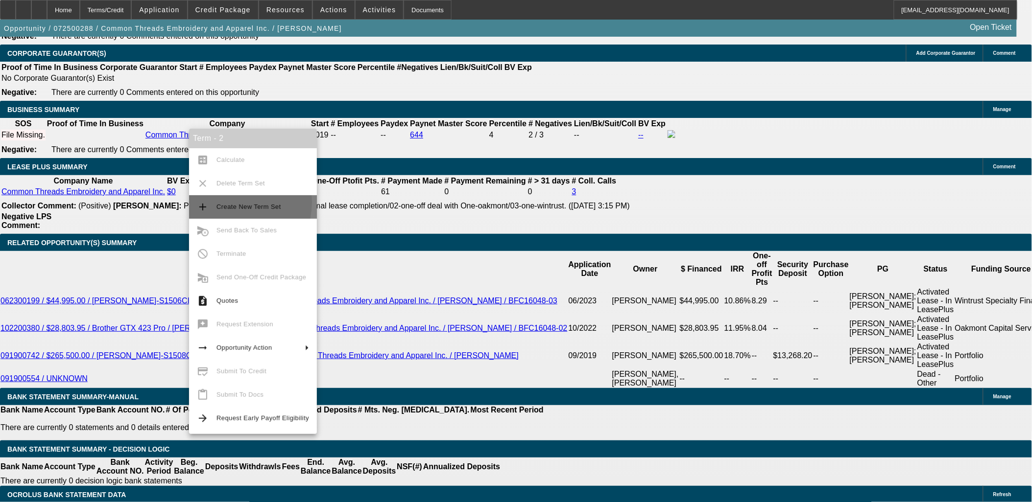
click at [222, 202] on span "Create New Term Set" at bounding box center [262, 207] width 93 height 12
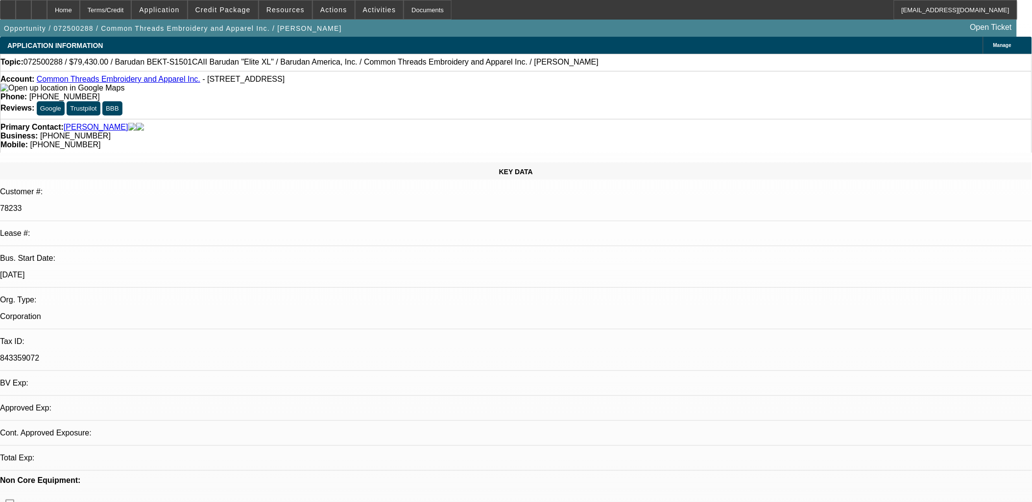
select select "0"
select select "2"
select select "0"
select select "2"
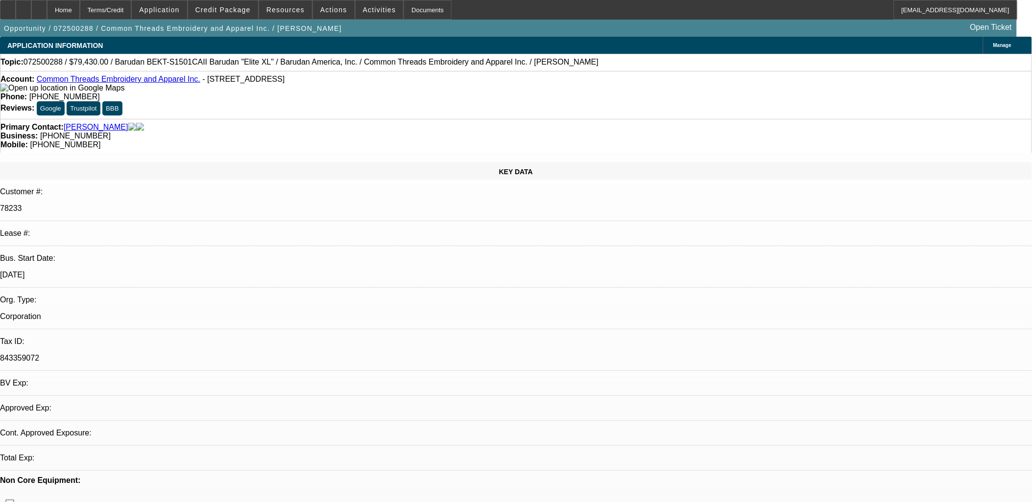
select select "0"
select select "1"
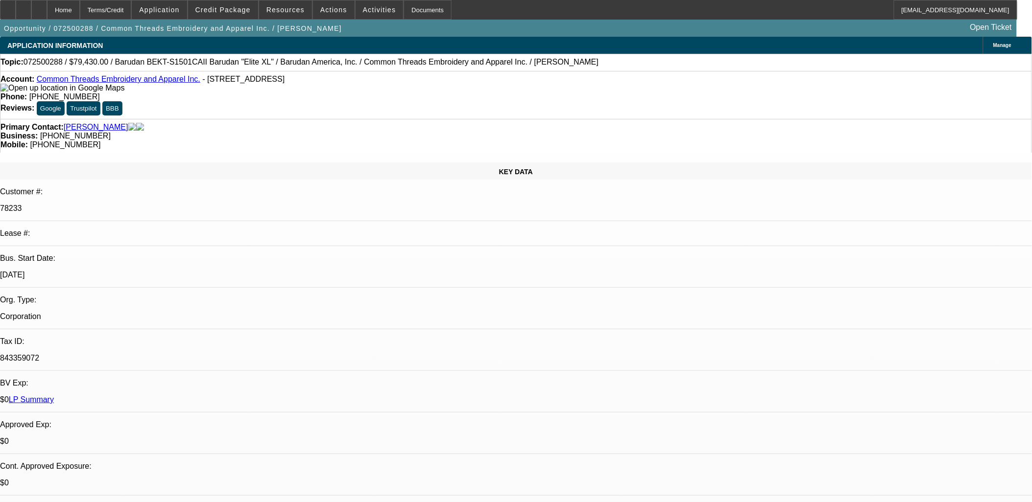
select select "2"
select select "6"
select select "1"
select select "2"
select select "6"
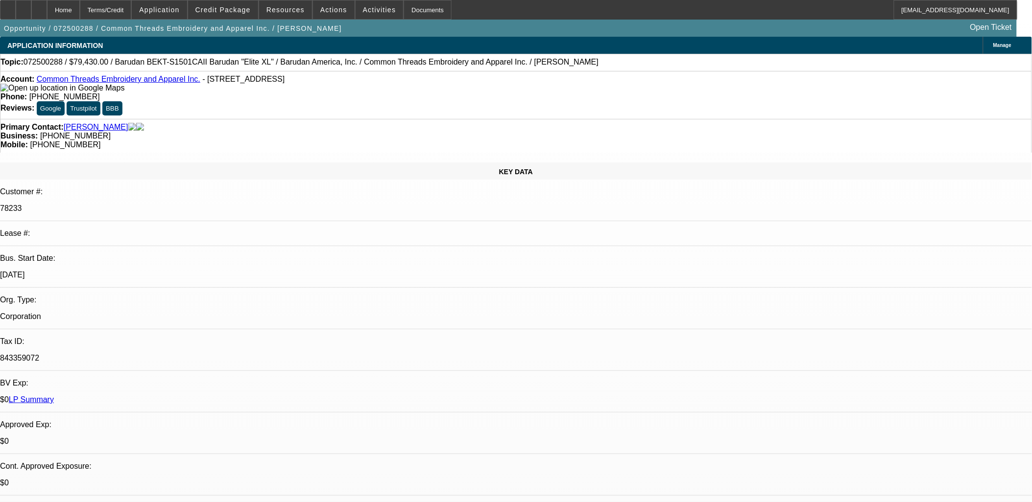
select select "1"
select select "6"
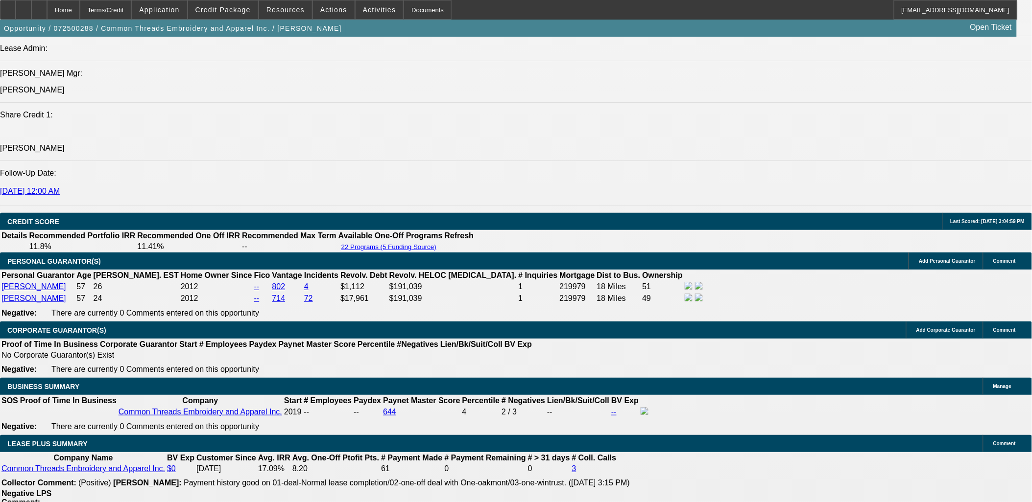
scroll to position [1305, 0]
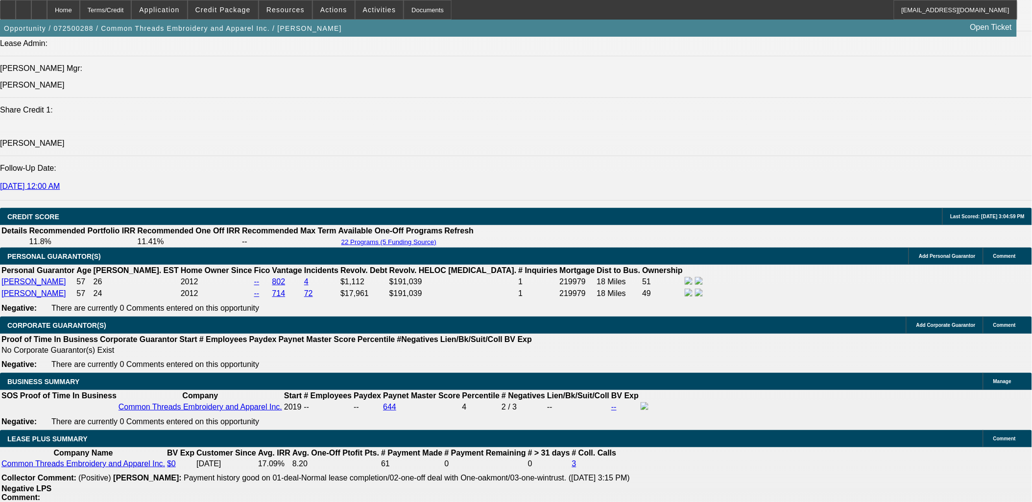
click at [16, 9] on div at bounding box center [8, 10] width 16 height 20
radio input "true"
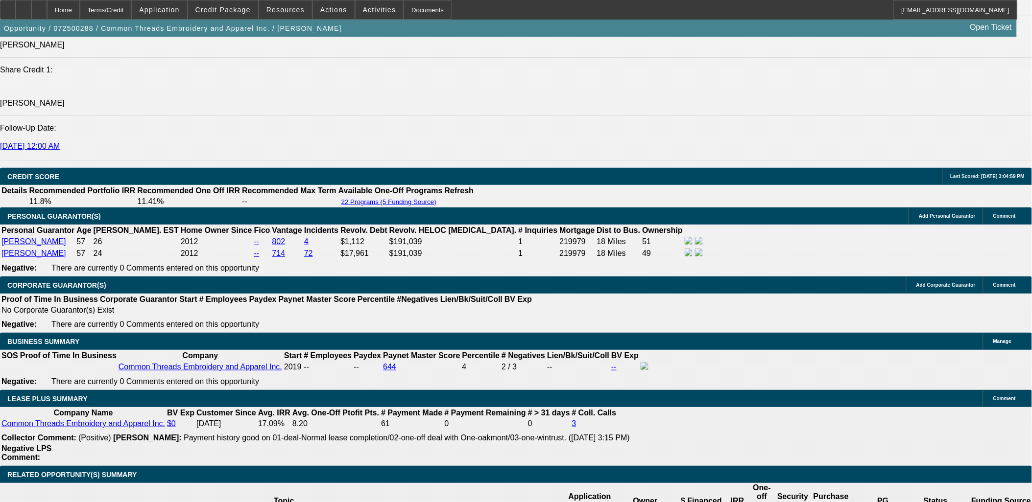
scroll to position [1360, 0]
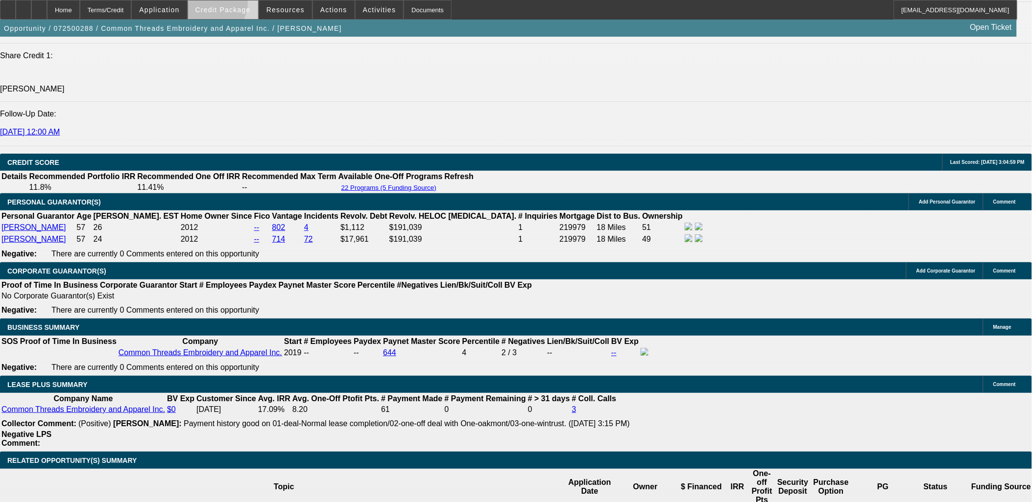
click at [227, 5] on span at bounding box center [223, 10] width 70 height 24
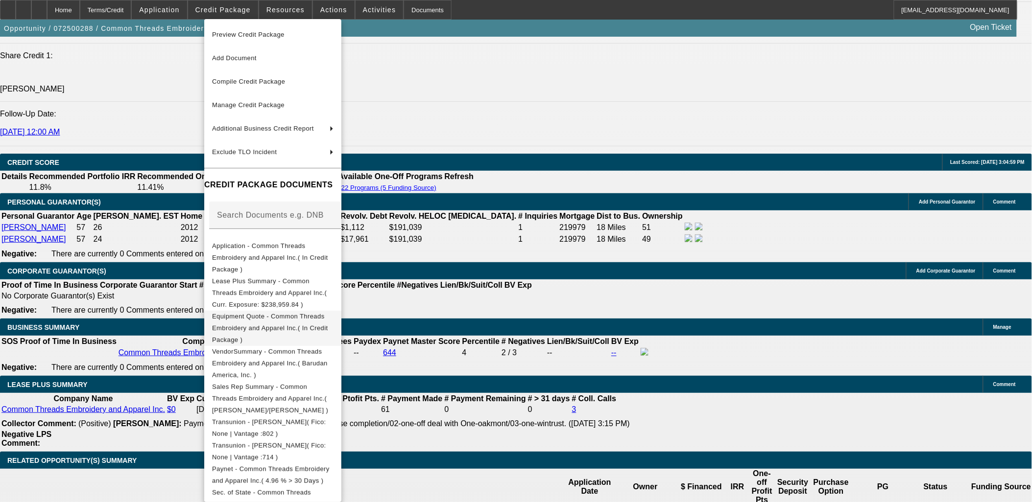
click at [273, 310] on span "Equipment Quote - Common Threads Embroidery and Apparel Inc.( In Credit Package…" at bounding box center [272, 327] width 121 height 35
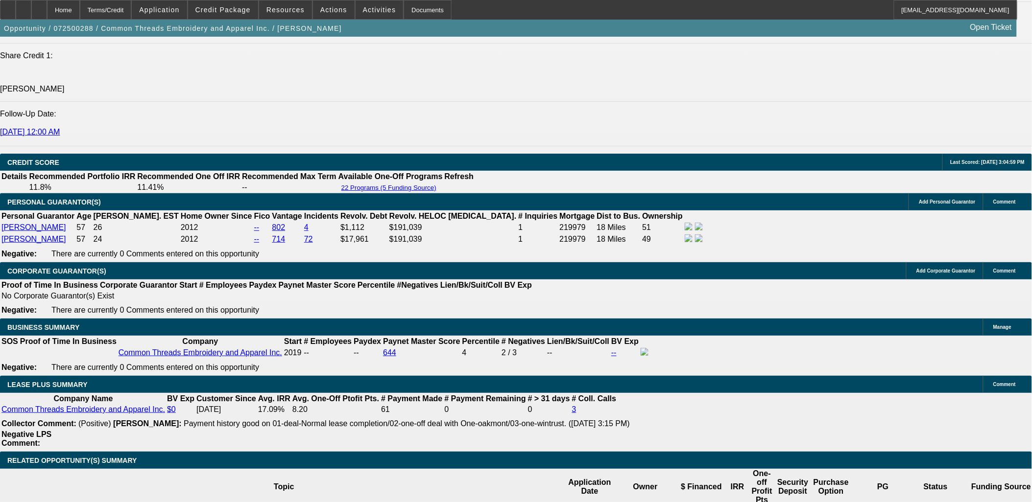
type textarea "James and Lisa Blount are good paying 3x Beacon customers that want to add a ne…"
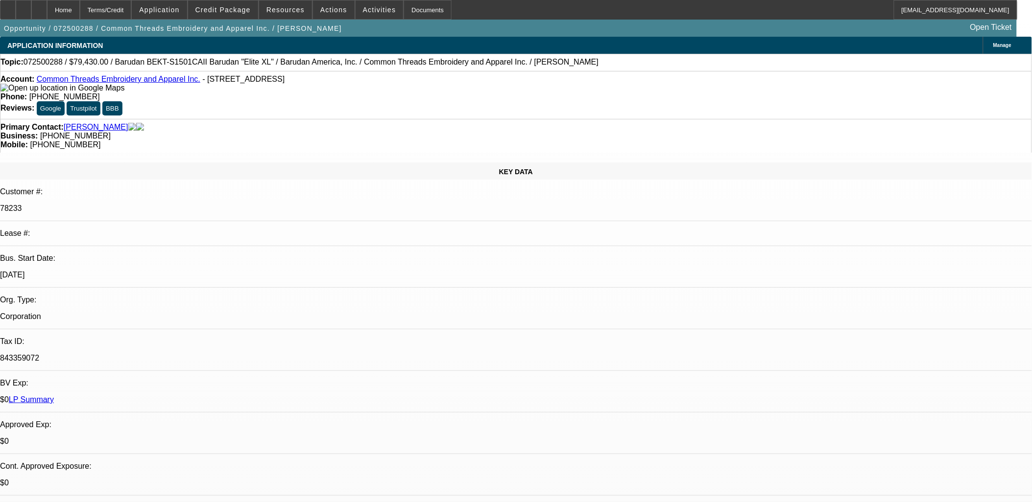
scroll to position [380, 0]
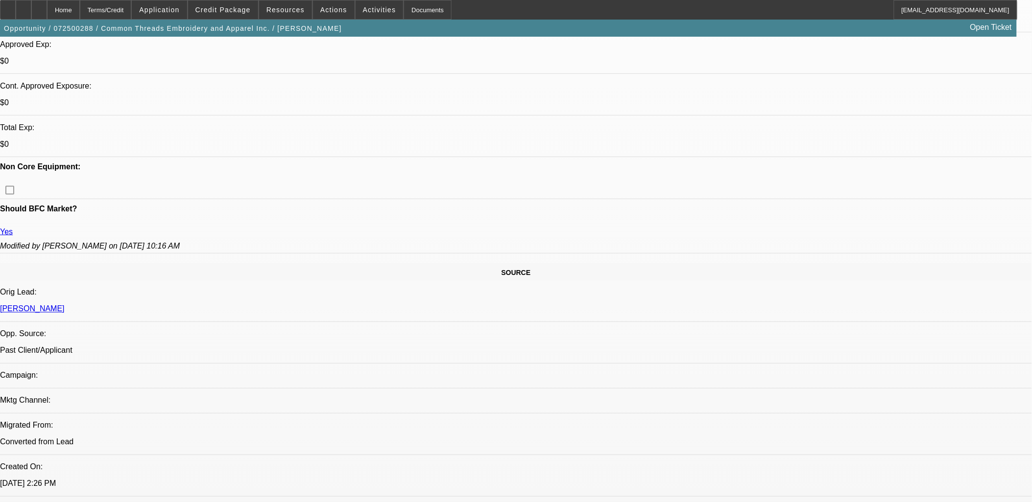
radio input "true"
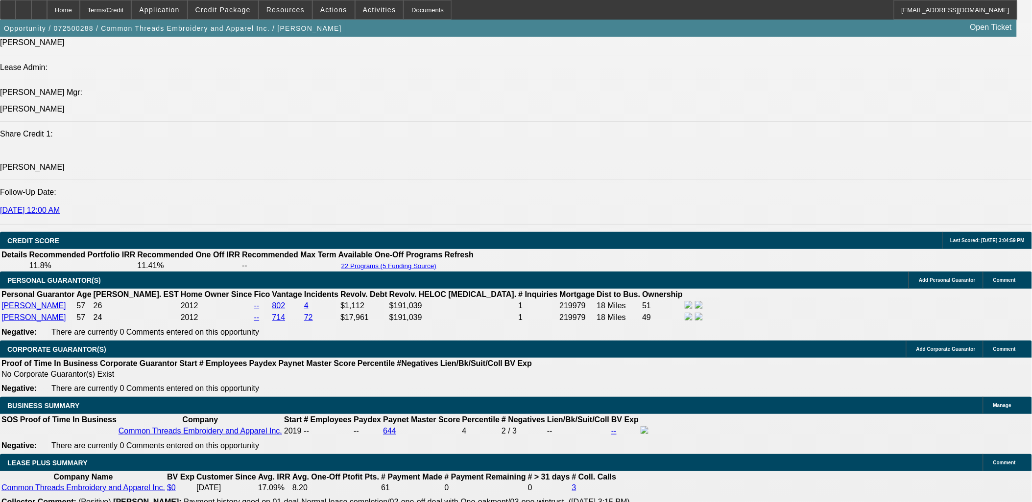
scroll to position [1414, 0]
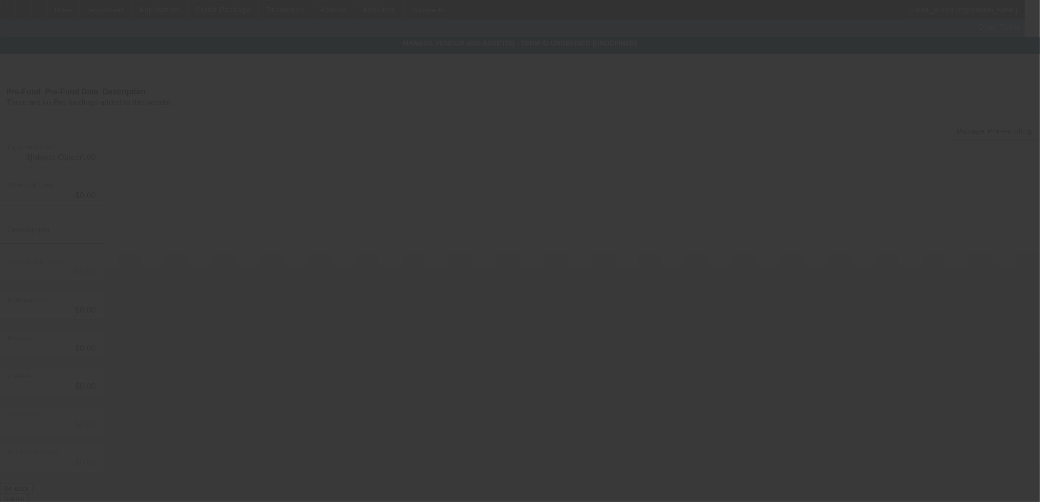
type input "$79,430.00"
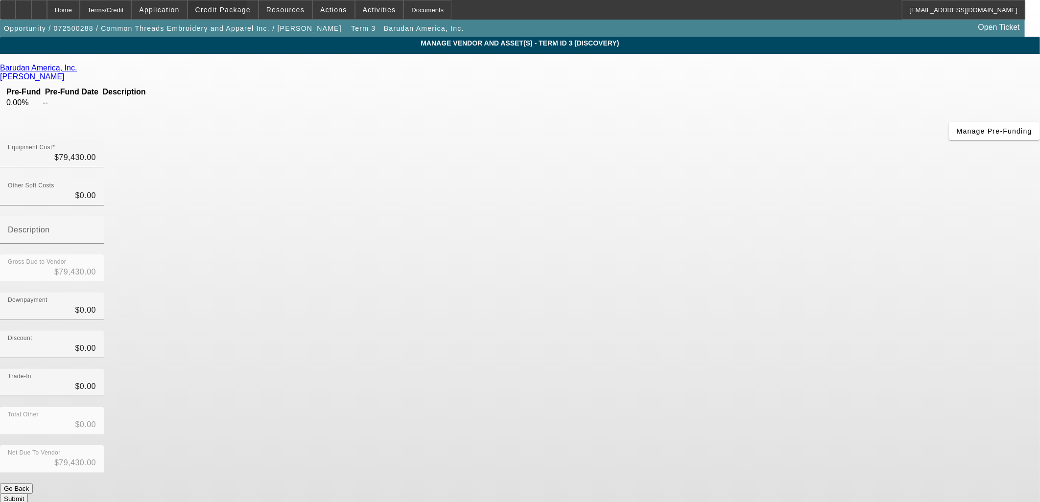
click at [224, 9] on span "Credit Package" at bounding box center [222, 10] width 55 height 8
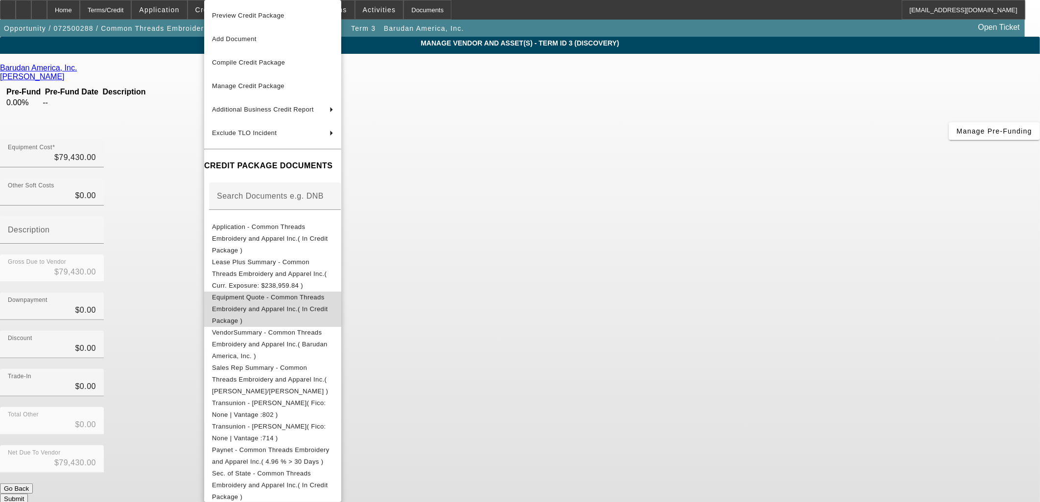
click at [260, 294] on span "Equipment Quote - Common Threads Embroidery and Apparel Inc.( In Credit Package…" at bounding box center [270, 309] width 116 height 31
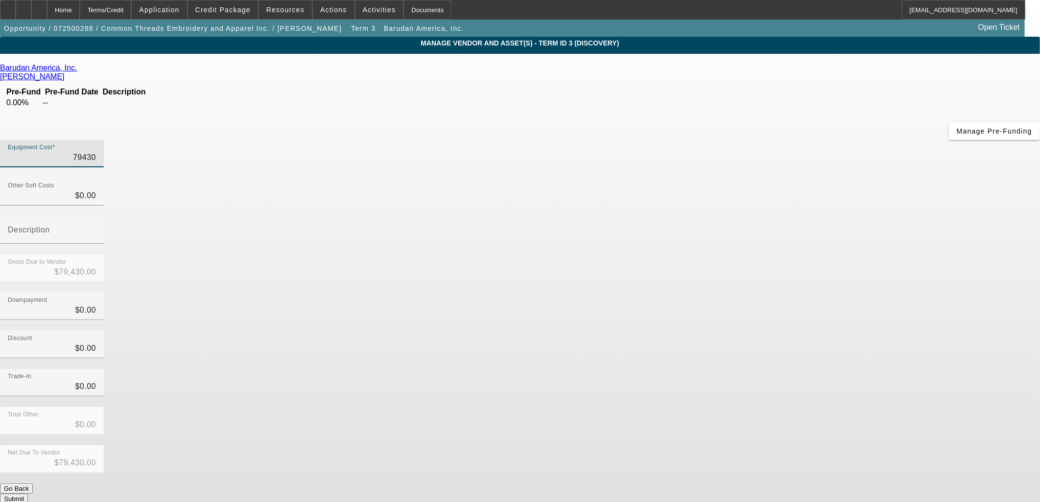
click at [96, 152] on input "79430" at bounding box center [52, 158] width 88 height 12
type input "7"
type input "$7.00"
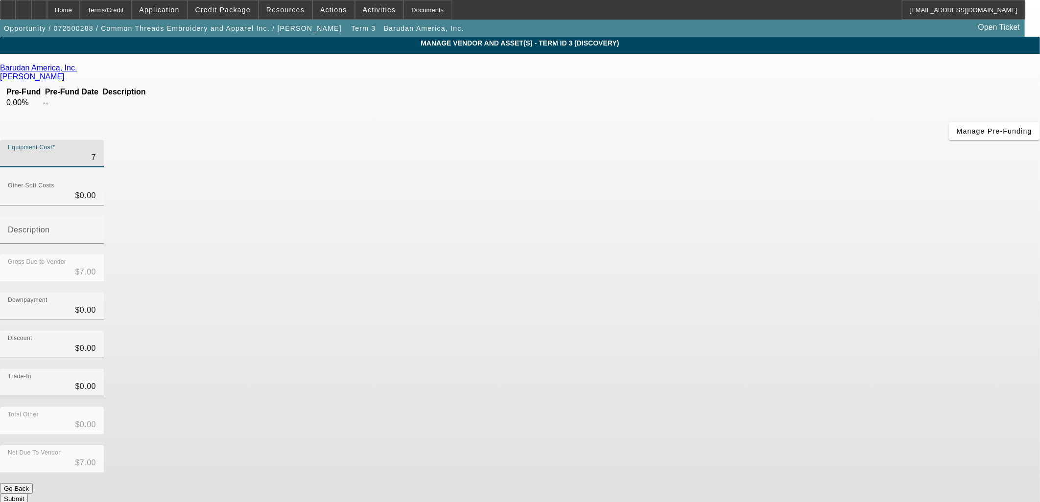
type input "78"
type input "$78.00"
type input "780"
type input "$780.00"
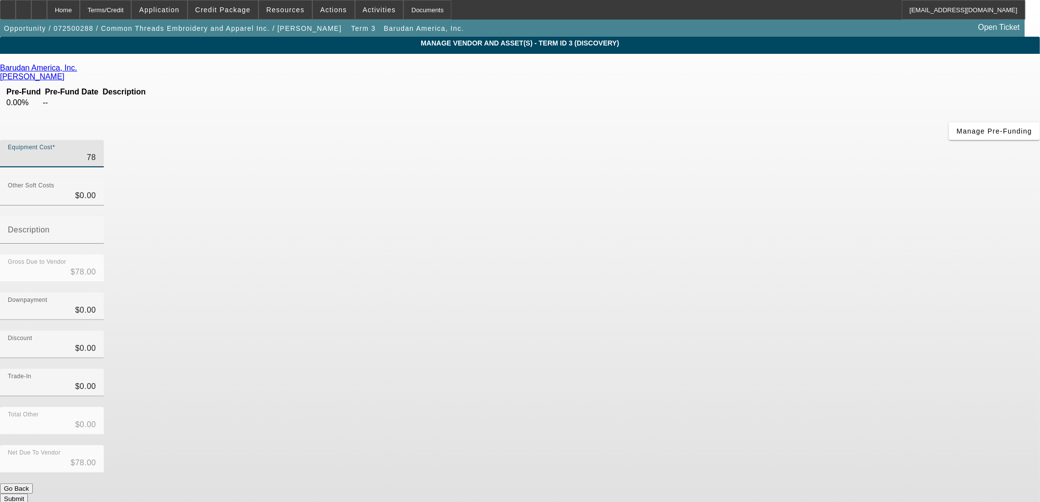
type input "$780.00"
type input "7800"
type input "$7,800.00"
type input "78000"
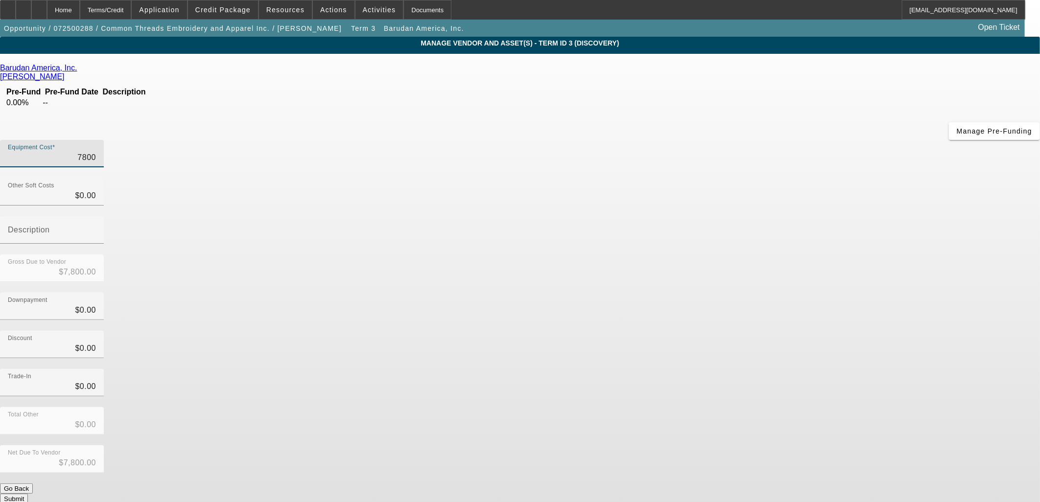
type input "$78,000.00"
drag, startPoint x: 819, startPoint y: 192, endPoint x: 813, endPoint y: 289, distance: 97.6
click at [820, 192] on app-vendor-asset-manage "MANAGE VENDOR AND ASSET(S) - Term ID 3 (Discovery) Remove Vendor Barudan Americ…" at bounding box center [520, 305] width 1040 height 537
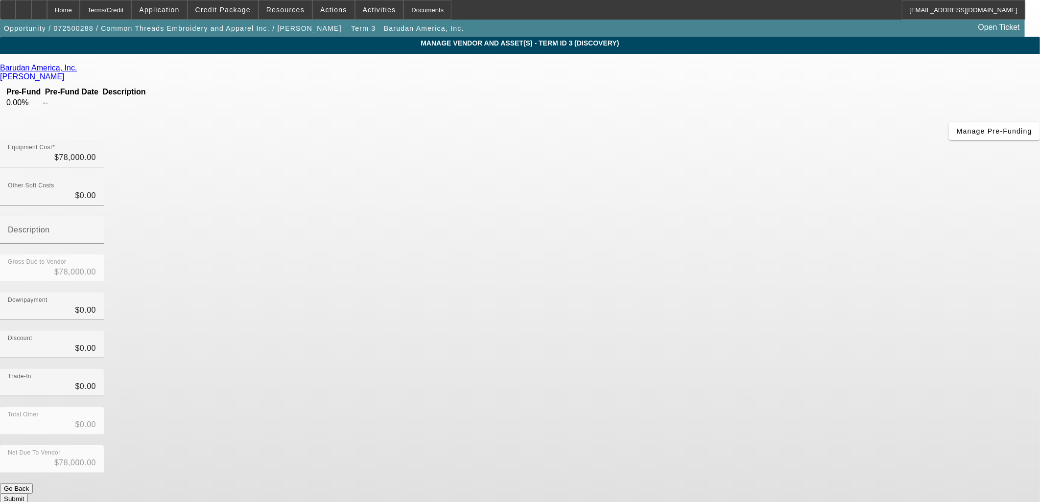
click at [28, 494] on button "Submit" at bounding box center [14, 499] width 28 height 10
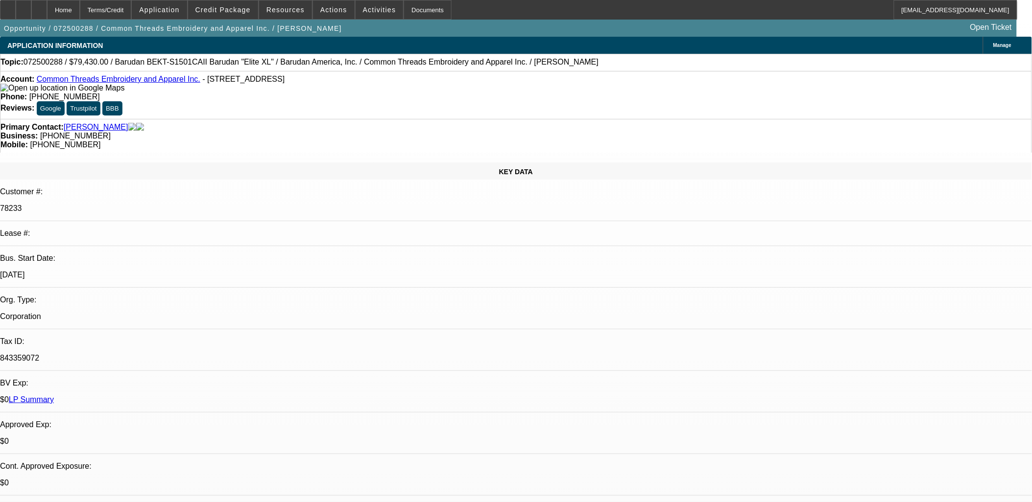
select select "0"
select select "2"
select select "0"
select select "6"
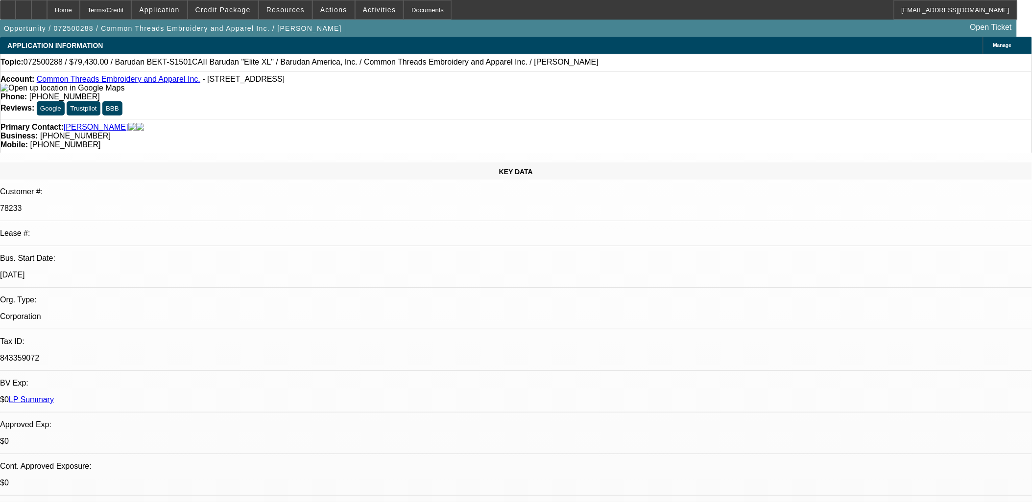
select select "0"
select select "2"
select select "0"
select select "6"
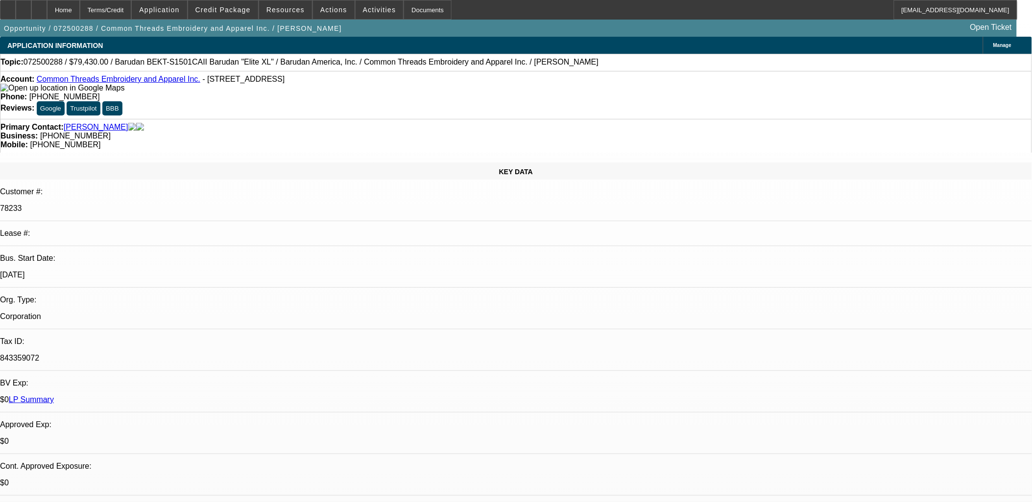
select select "0"
select select "6"
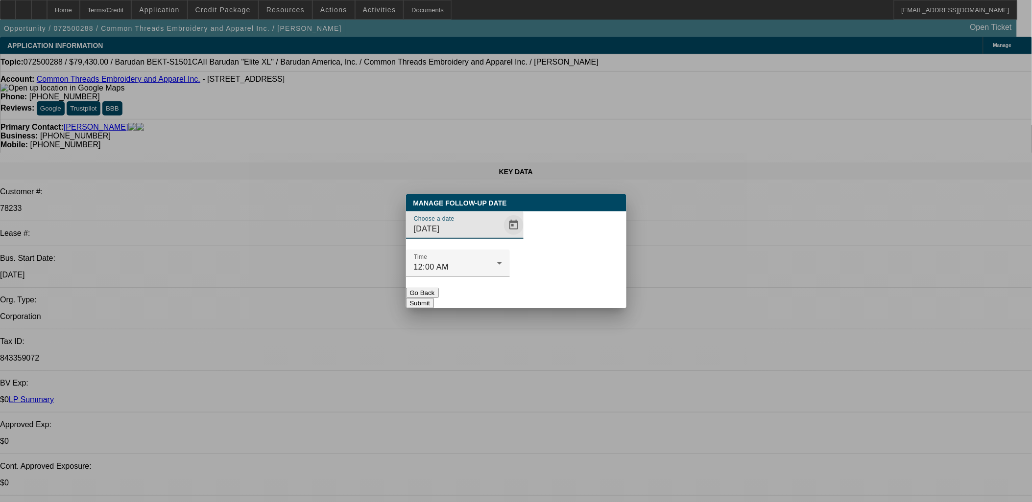
click at [502, 237] on span "Open calendar" at bounding box center [514, 225] width 24 height 24
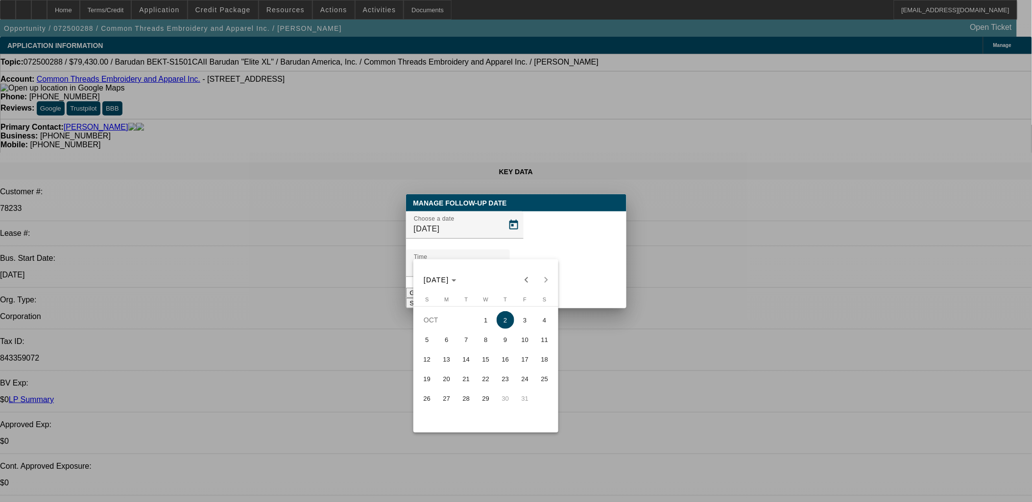
click at [486, 321] on span "1" at bounding box center [486, 320] width 18 height 18
type input "10/1/2025"
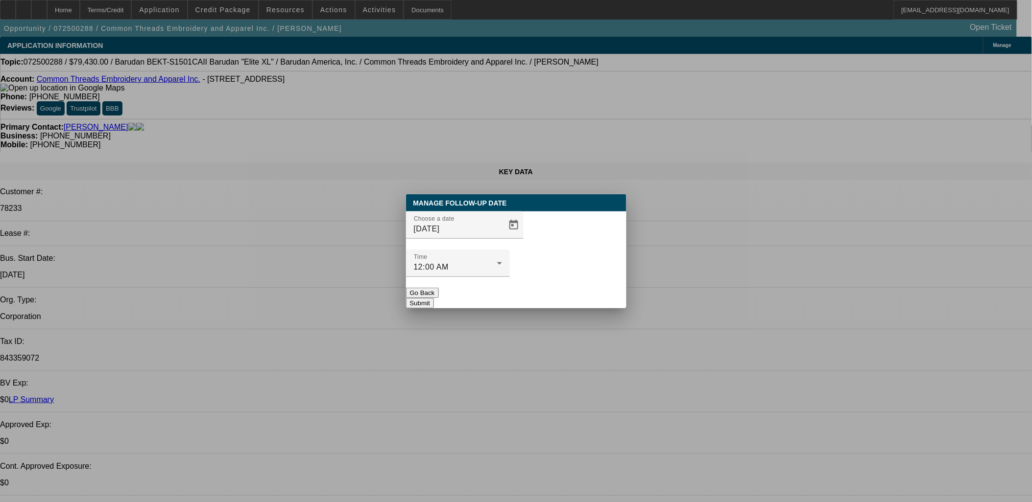
click at [434, 298] on button "Submit" at bounding box center [420, 303] width 28 height 10
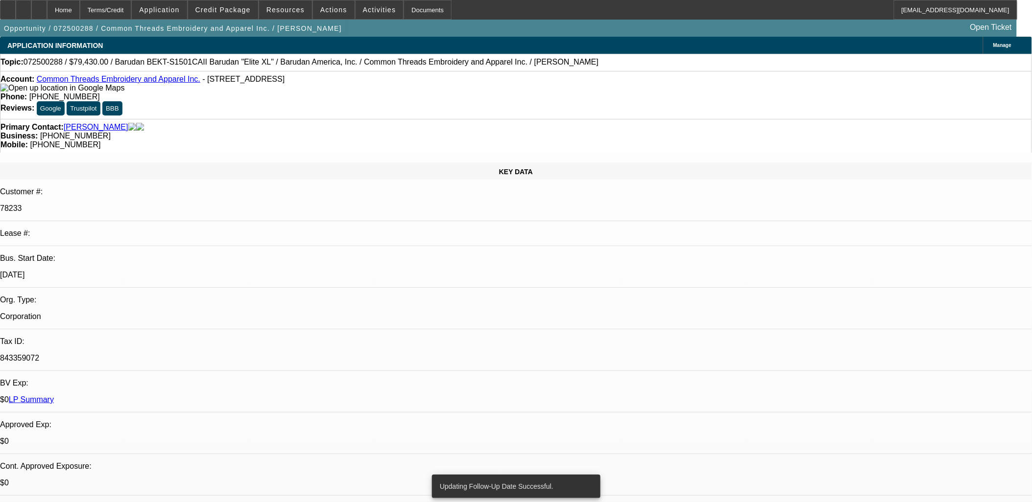
radio input "true"
type textarea "Customer claims quote is good thru Oct 24... req'd banks, then try FS"
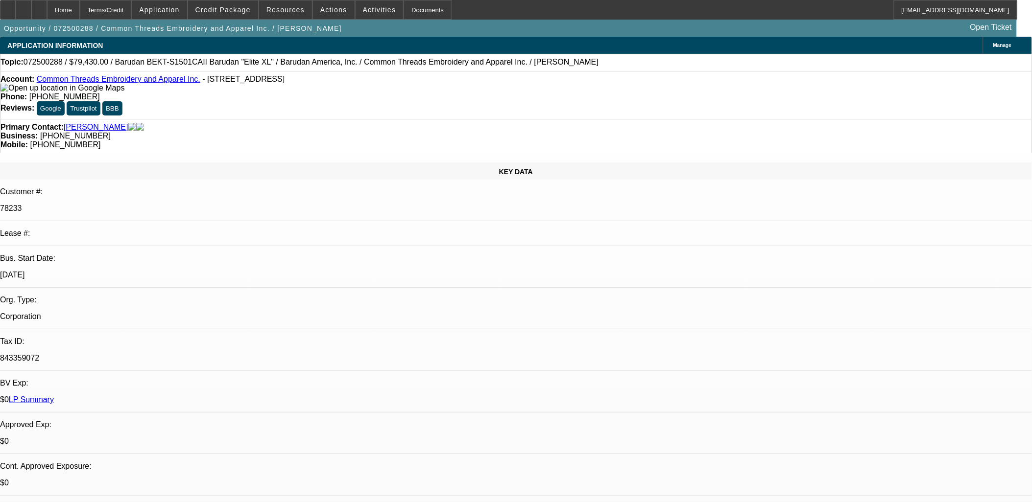
radio input "true"
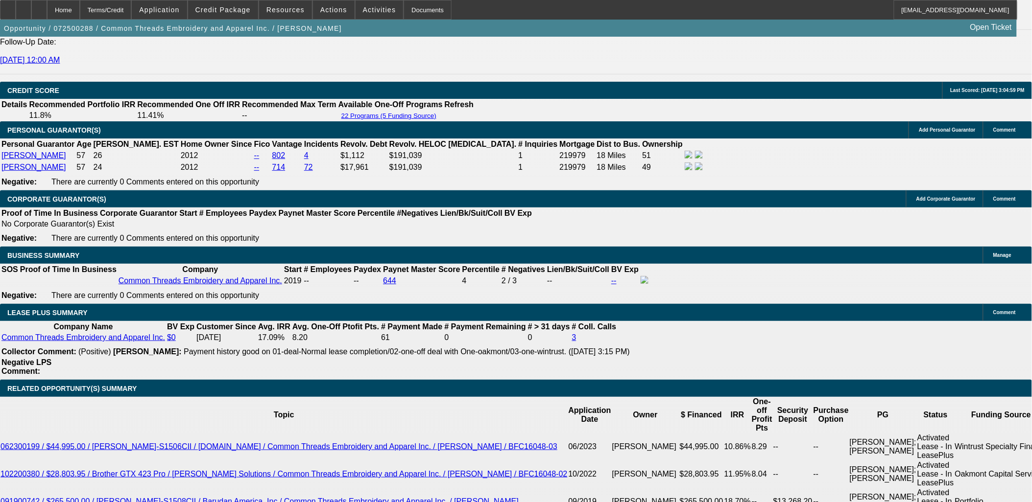
scroll to position [1578, 0]
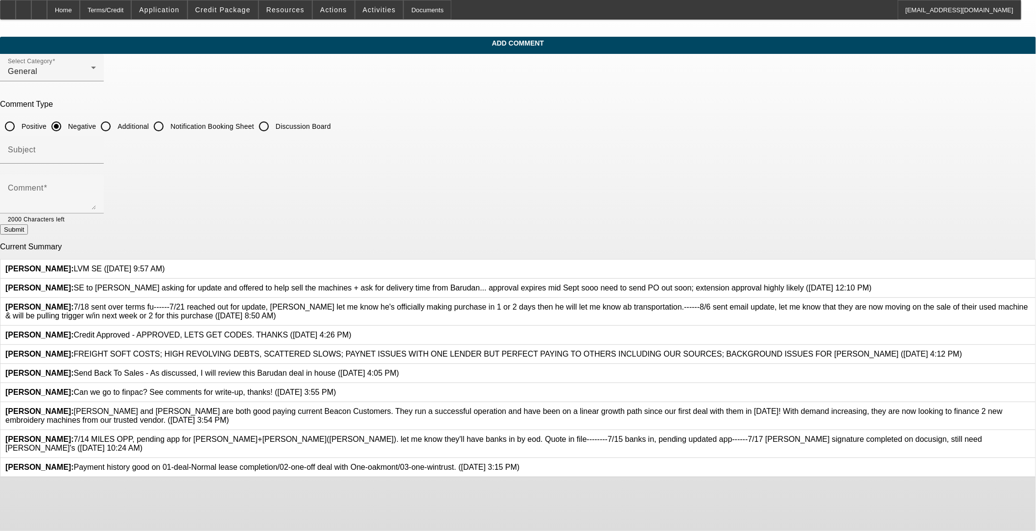
scroll to position [45, 0]
click at [1031, 423] on div at bounding box center [1031, 416] width 0 height 18
